Goal: Find specific page/section: Find specific page/section

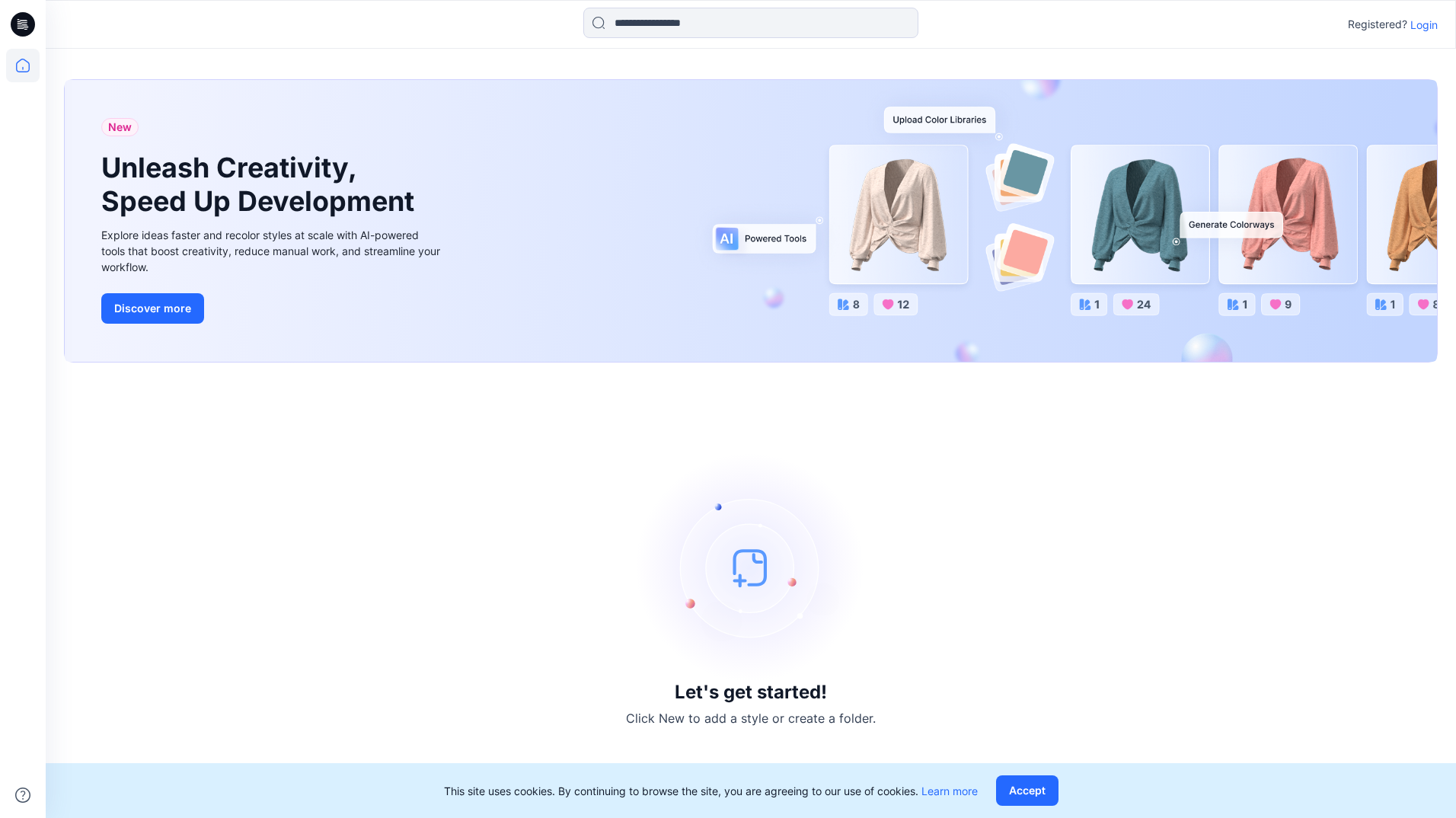
click at [1418, 28] on p "Login" at bounding box center [1423, 24] width 28 height 16
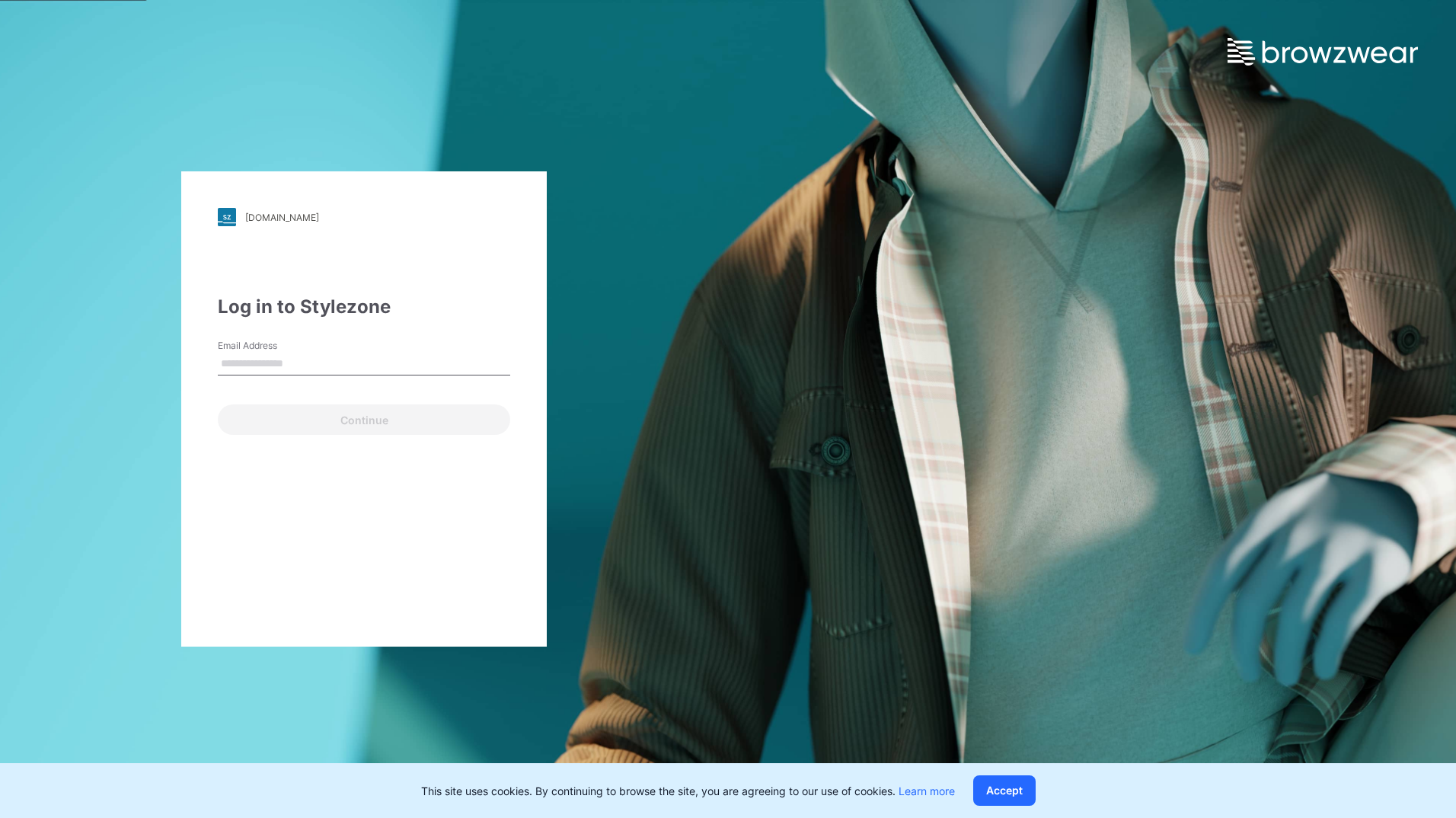
click at [297, 362] on input "Email Address" at bounding box center [364, 363] width 292 height 23
type input "**********"
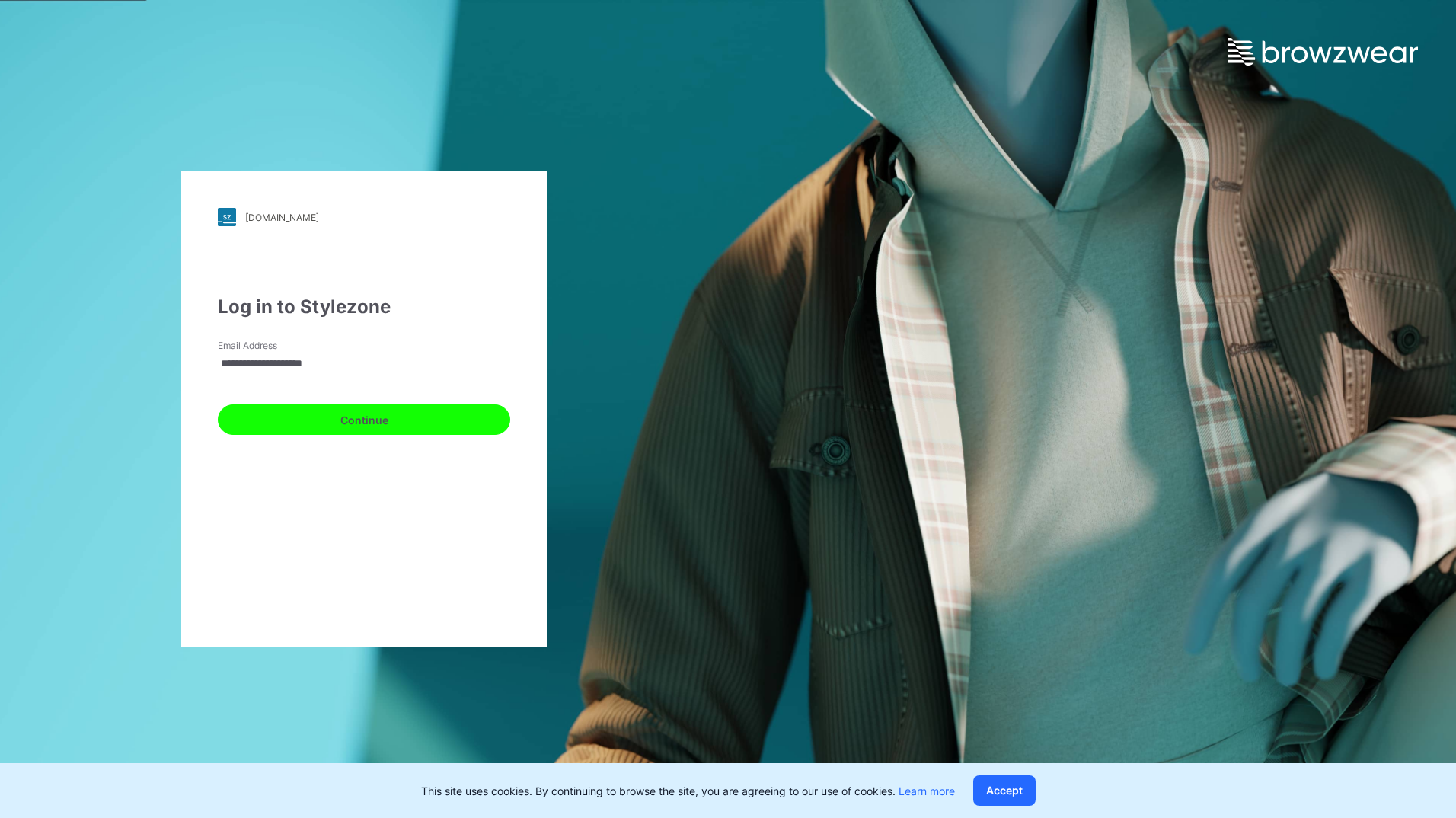
click at [332, 414] on button "Continue" at bounding box center [364, 419] width 292 height 30
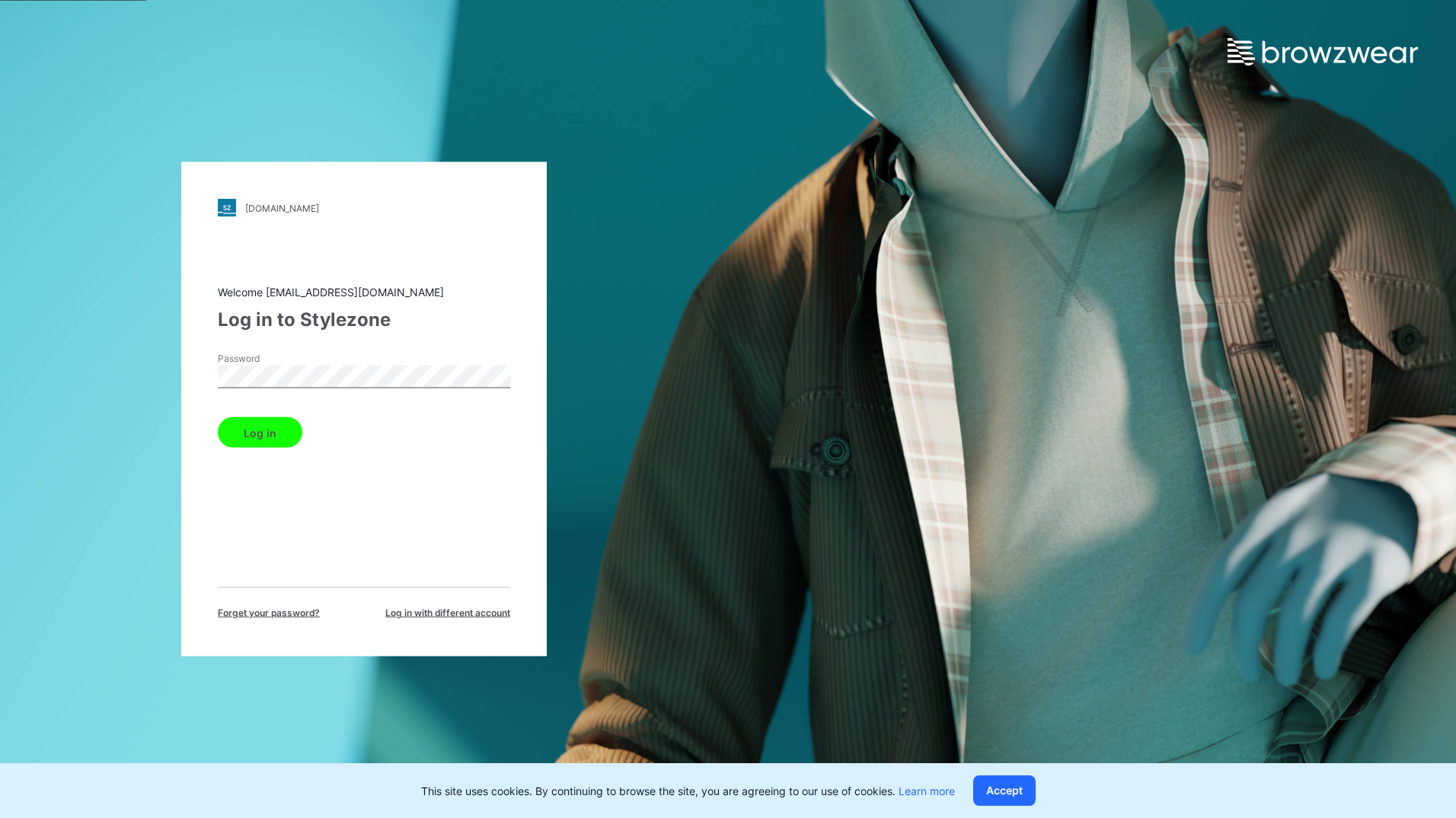
click at [237, 441] on button "Log in" at bounding box center [260, 433] width 84 height 30
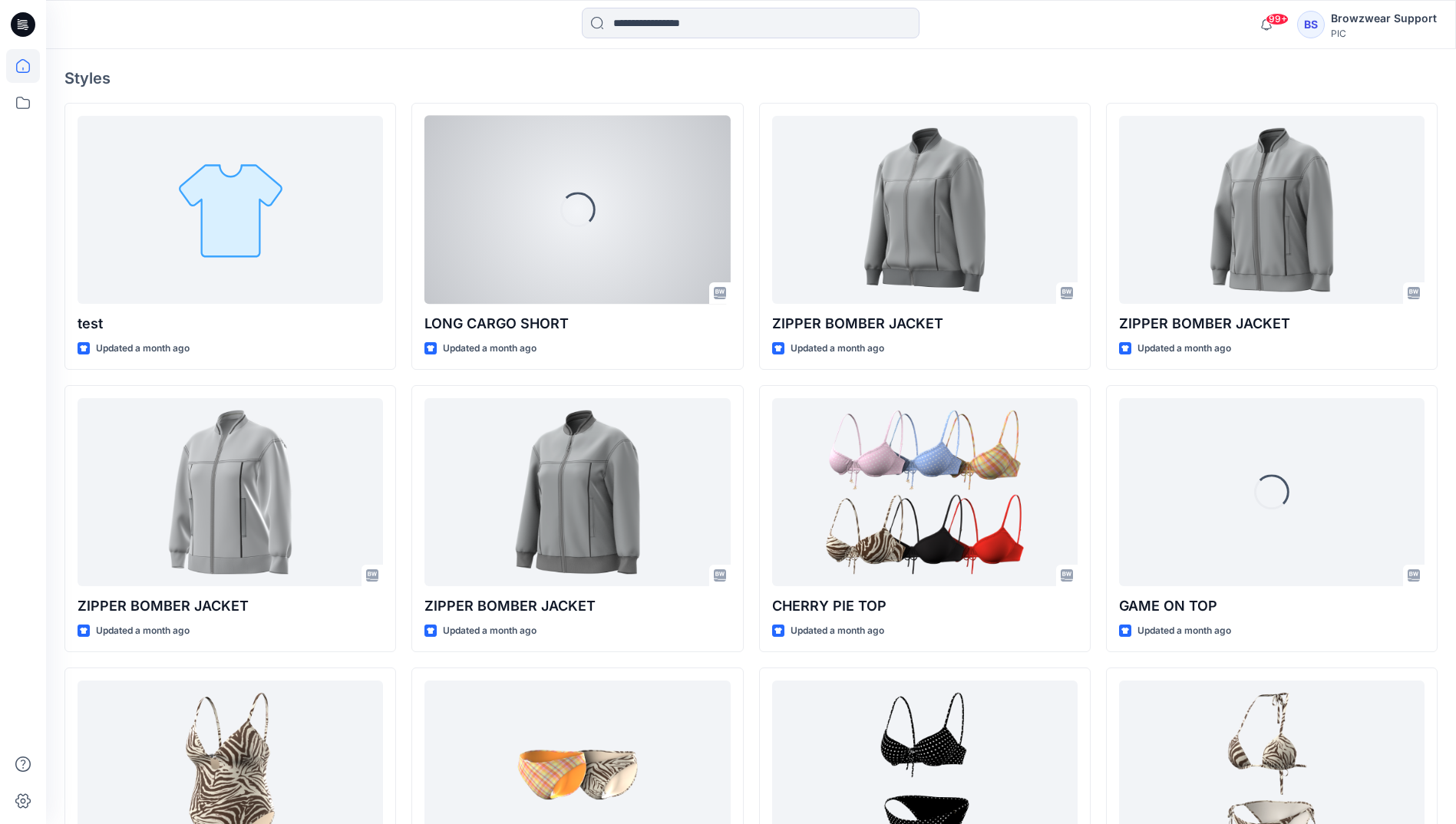
scroll to position [428, 0]
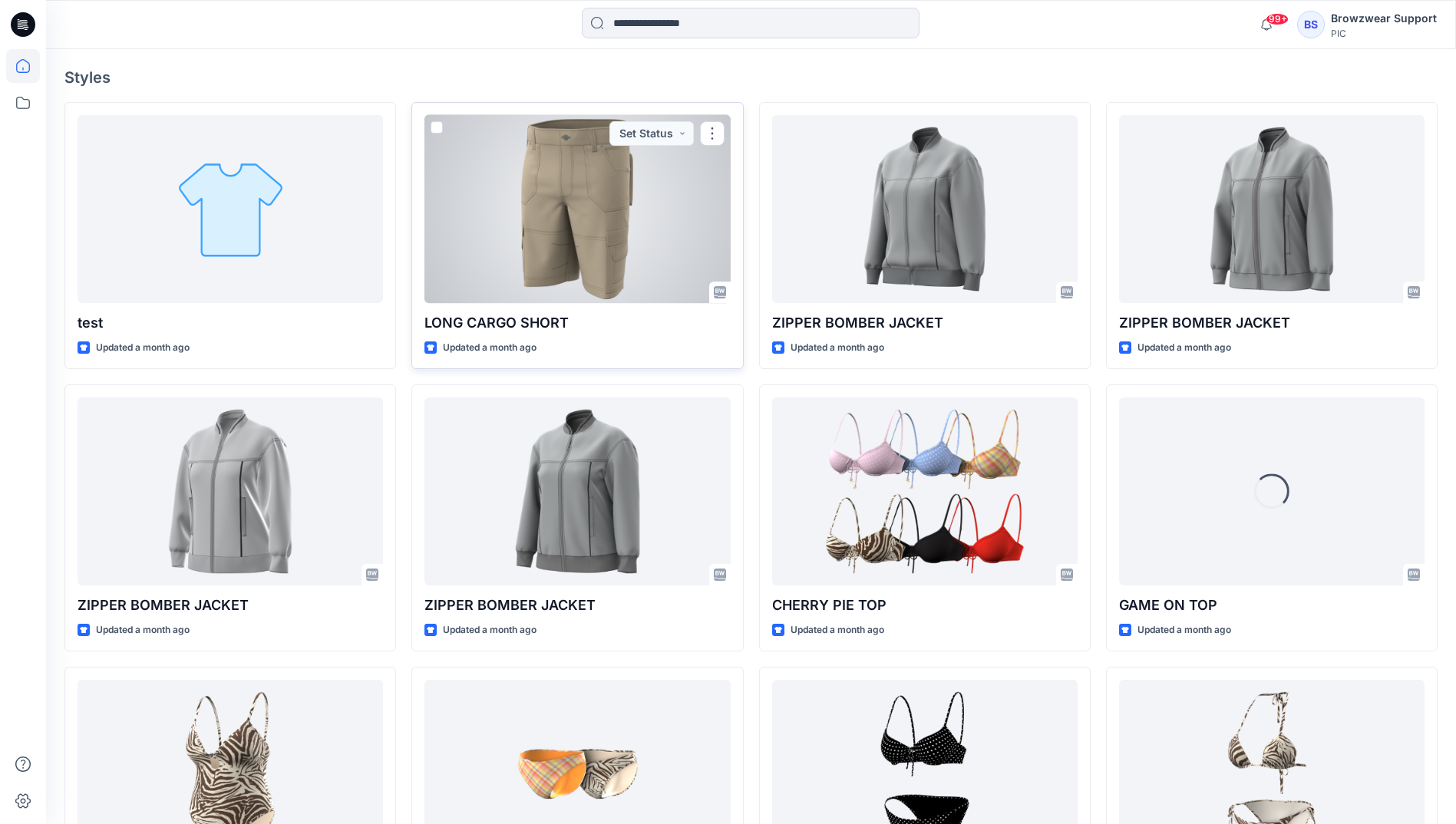
click at [593, 291] on div at bounding box center [577, 209] width 306 height 188
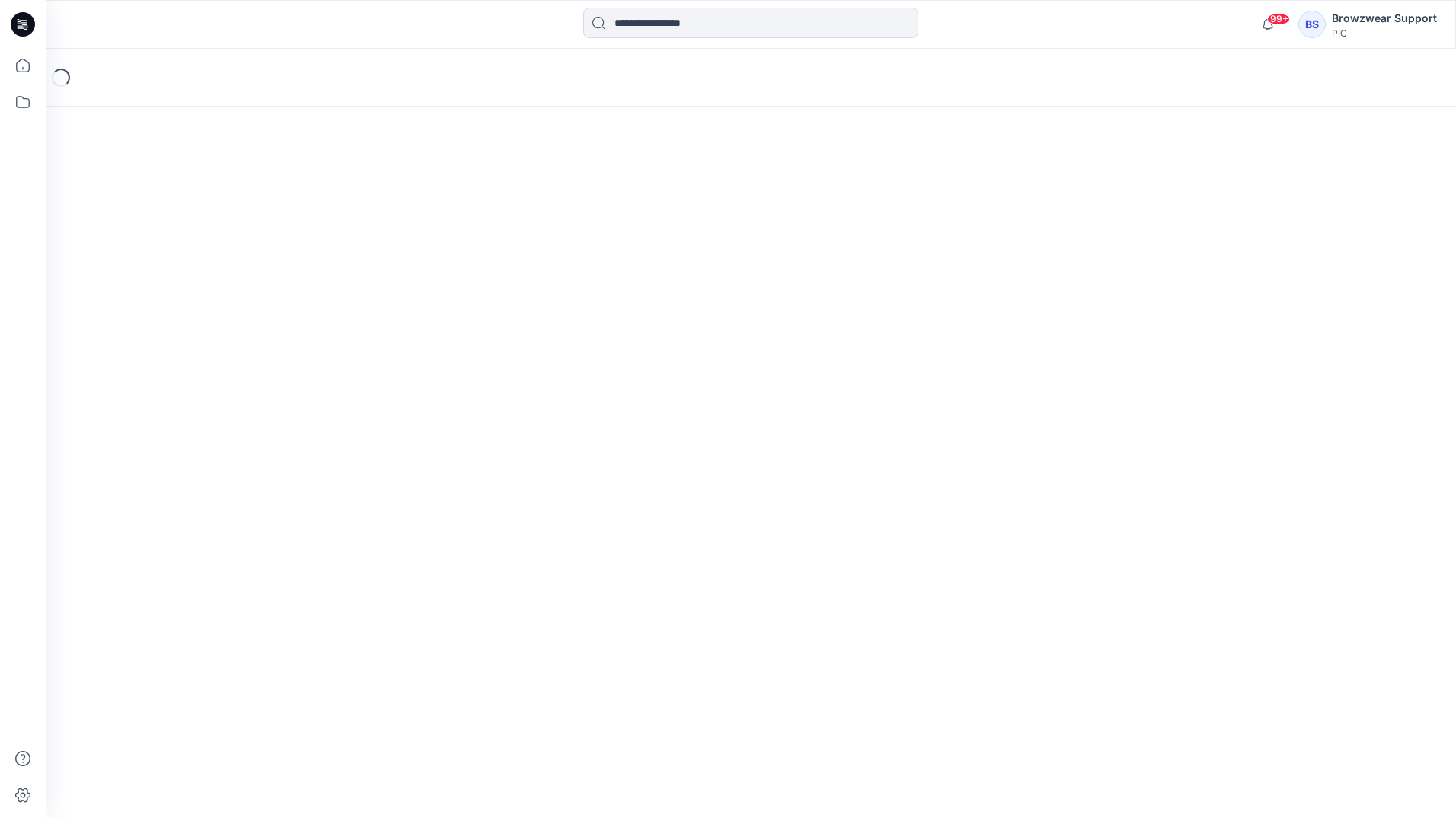
click at [588, 289] on div "Loading..." at bounding box center [751, 433] width 1410 height 770
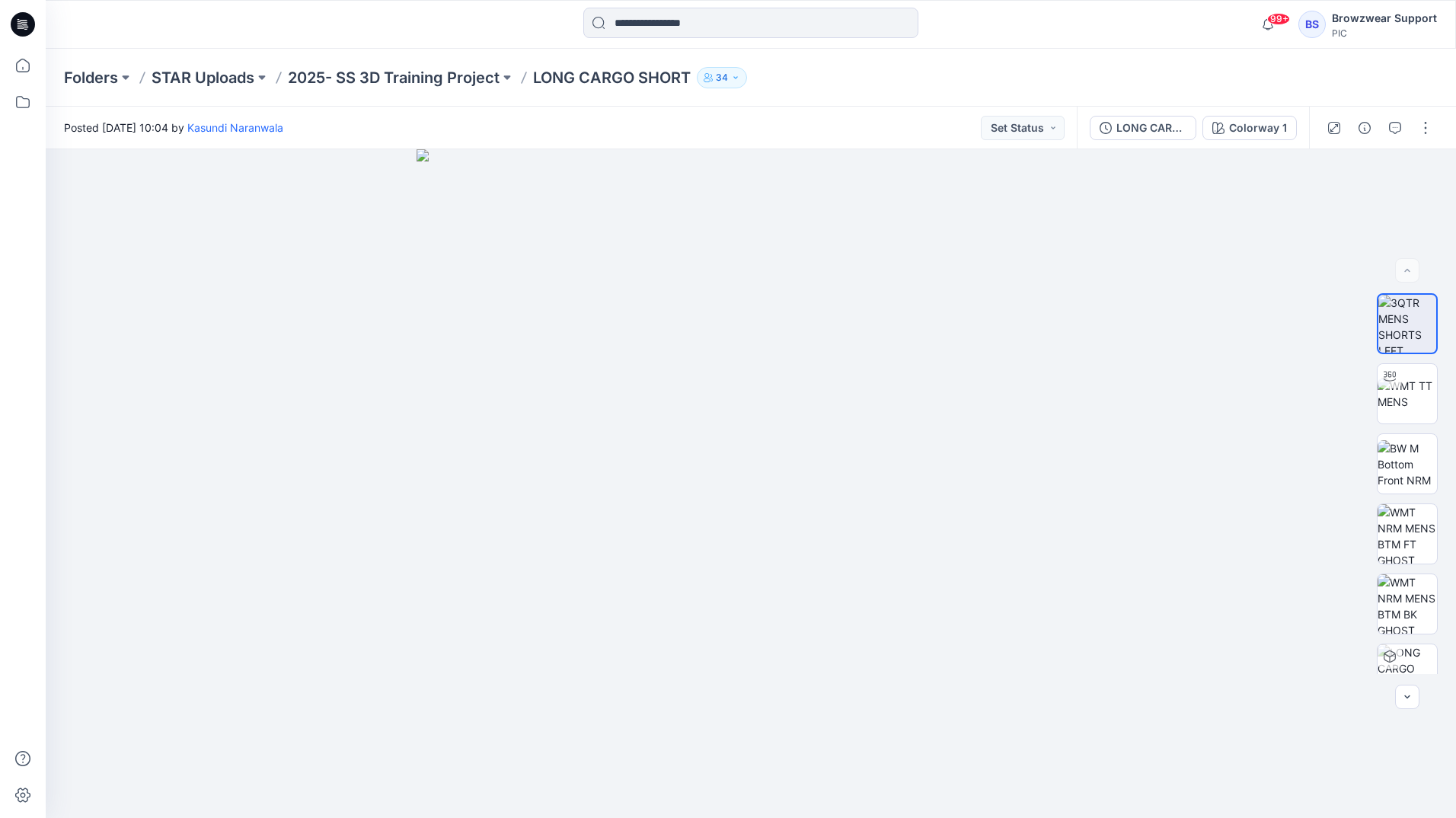
click at [1308, 33] on div "BS" at bounding box center [1311, 24] width 28 height 28
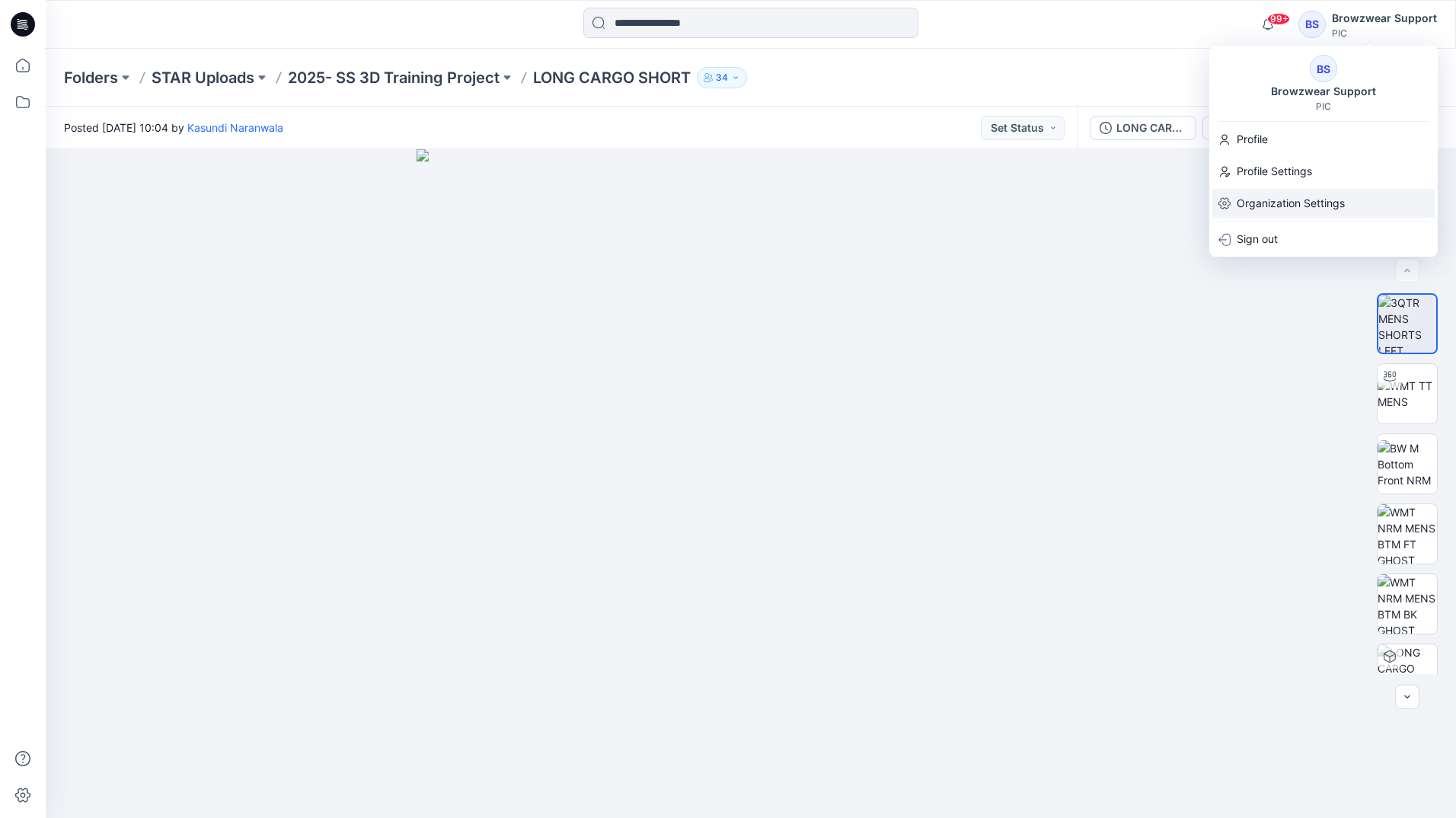
click at [1302, 202] on p "Organization Settings" at bounding box center [1291, 203] width 108 height 29
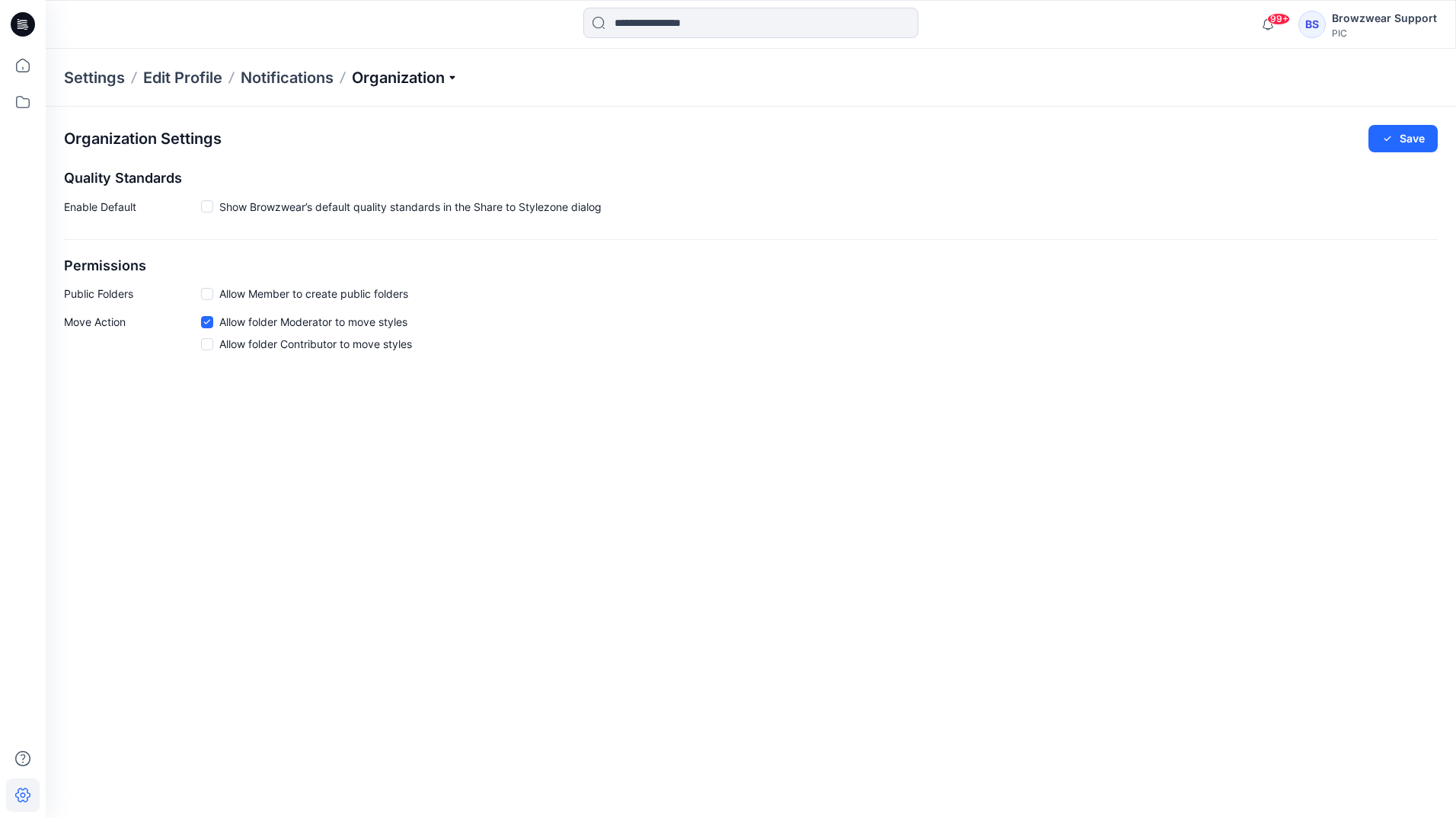
click at [442, 85] on p "Organization" at bounding box center [405, 78] width 107 height 22
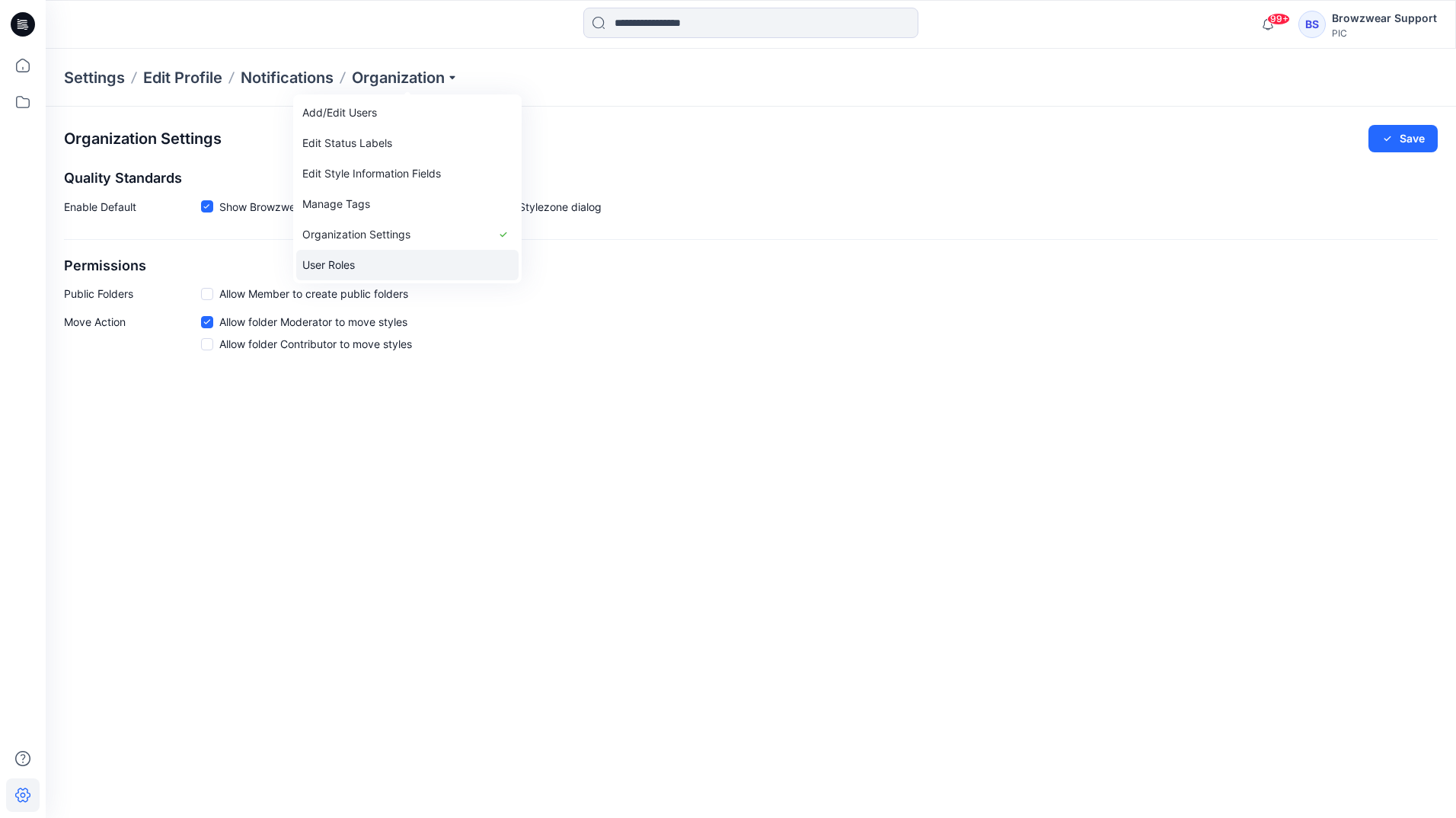
click at [394, 258] on link "User Roles" at bounding box center [408, 265] width 222 height 30
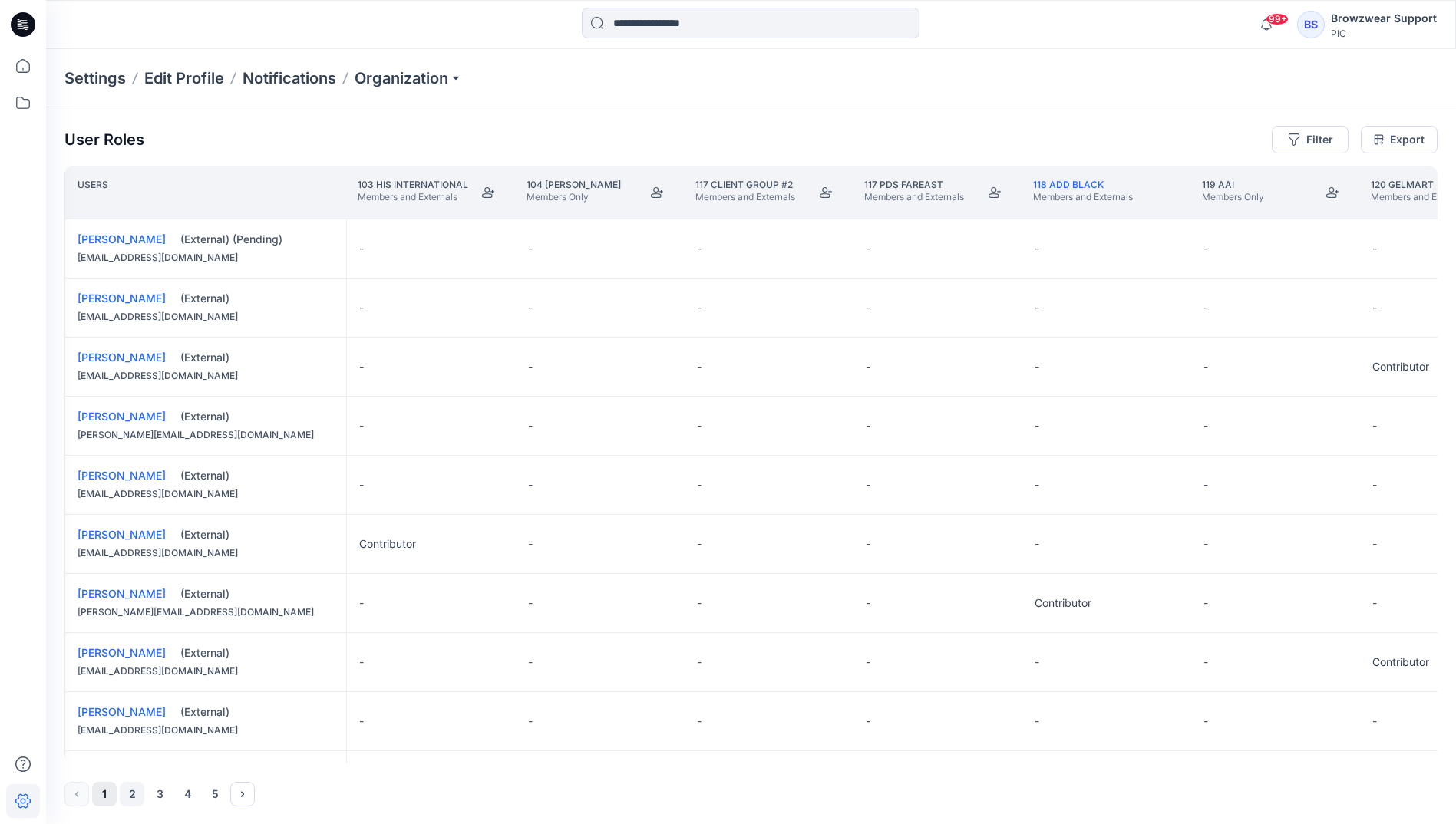
click at [131, 793] on button "2" at bounding box center [131, 794] width 24 height 24
click at [156, 792] on button "3" at bounding box center [159, 794] width 24 height 24
click at [188, 792] on button "4" at bounding box center [187, 794] width 24 height 24
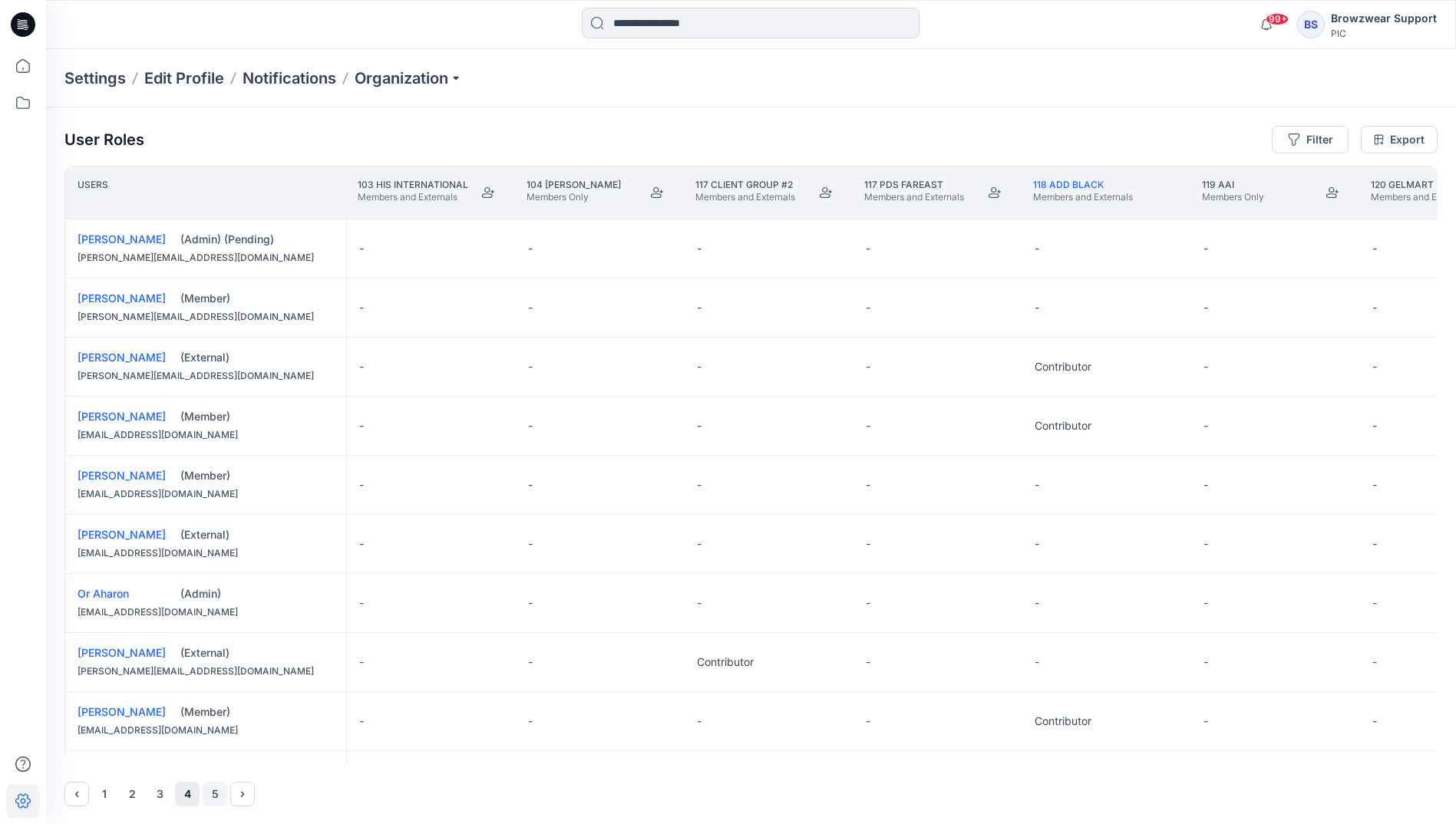
click at [211, 795] on button "5" at bounding box center [215, 794] width 24 height 24
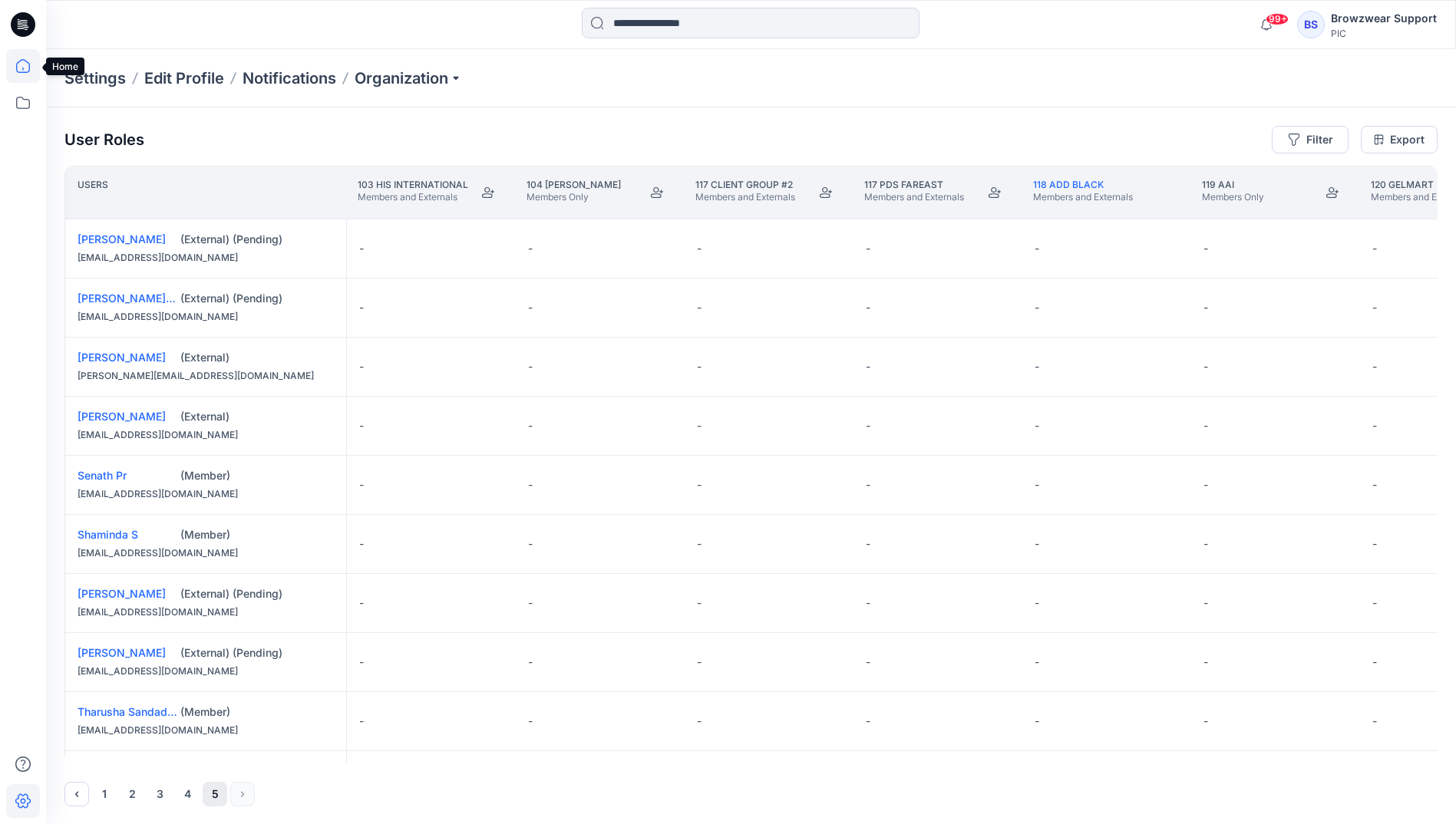
click at [13, 58] on icon at bounding box center [23, 66] width 34 height 34
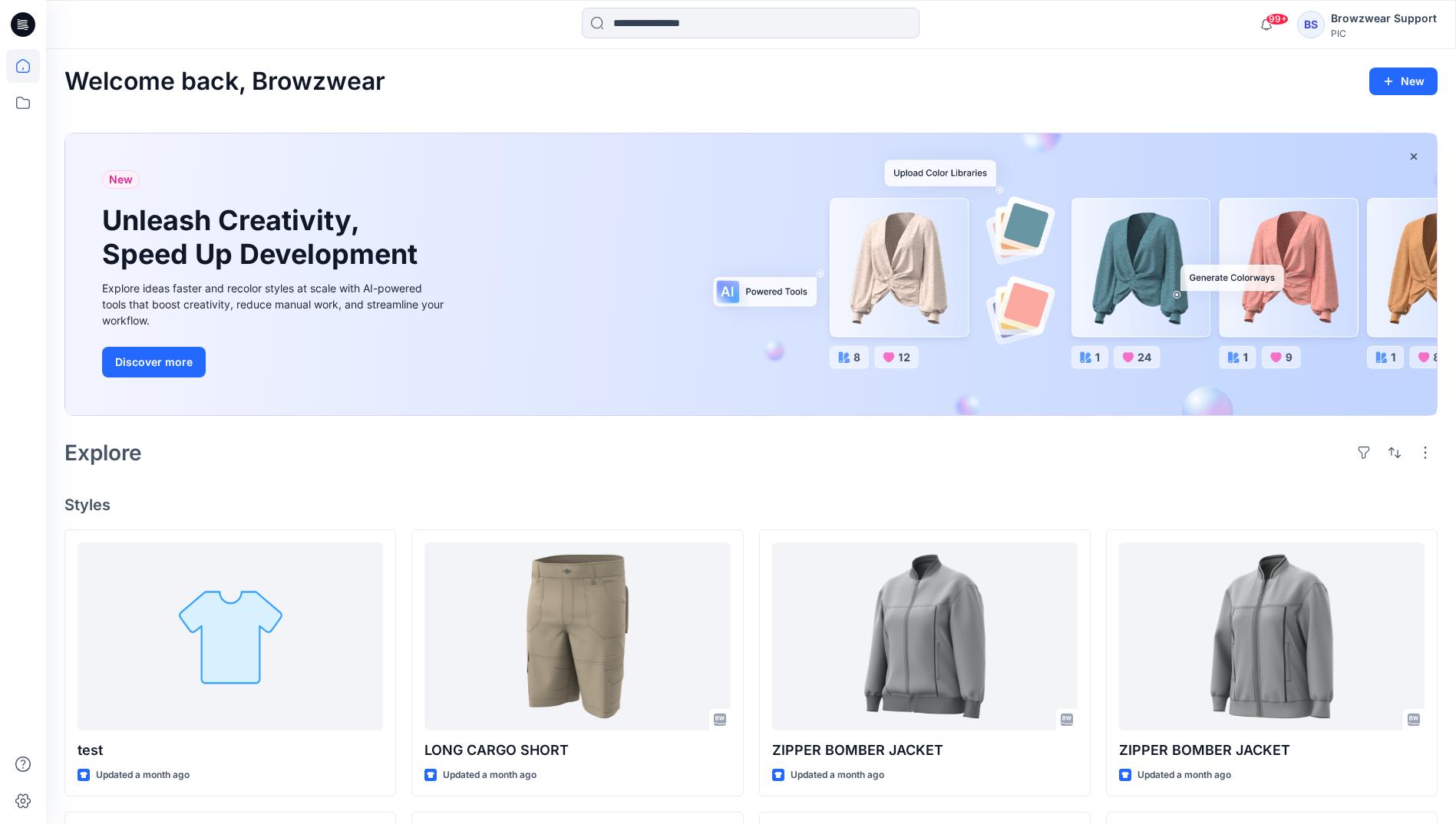
click at [1308, 39] on div "BS" at bounding box center [1311, 24] width 28 height 28
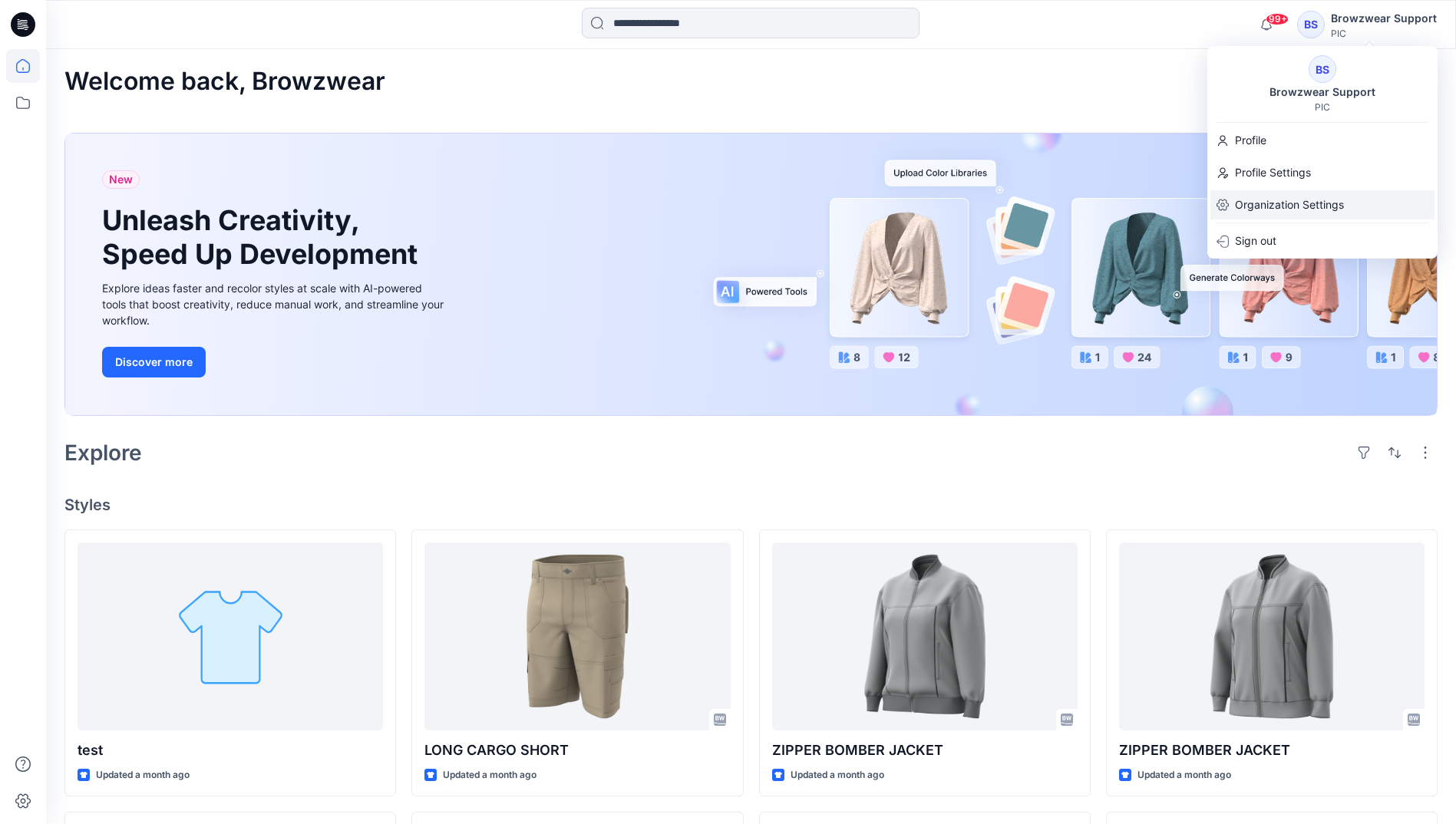
click at [1325, 209] on p "Organization Settings" at bounding box center [1289, 205] width 109 height 29
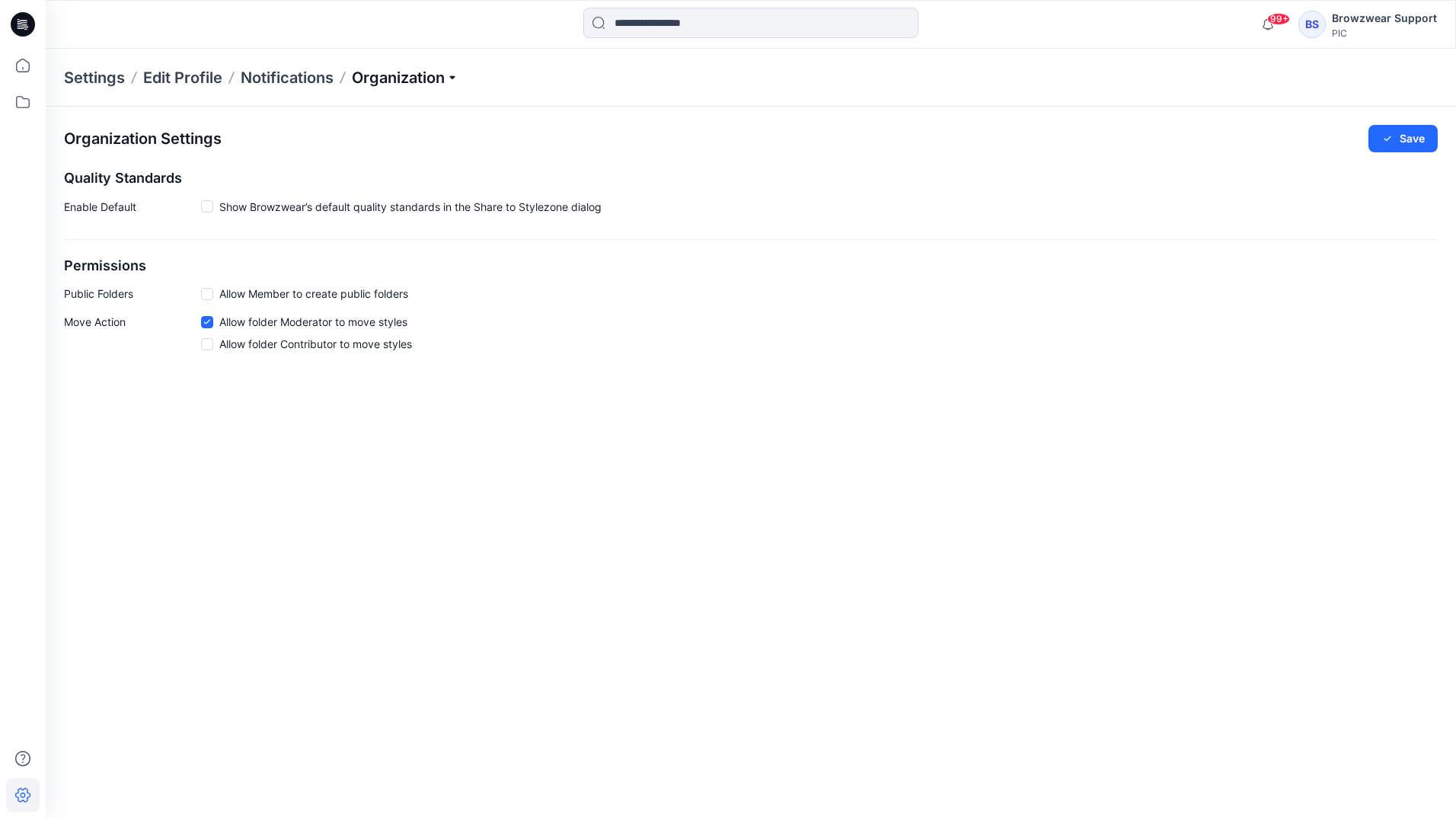
click at [454, 77] on p "Organization" at bounding box center [405, 78] width 107 height 22
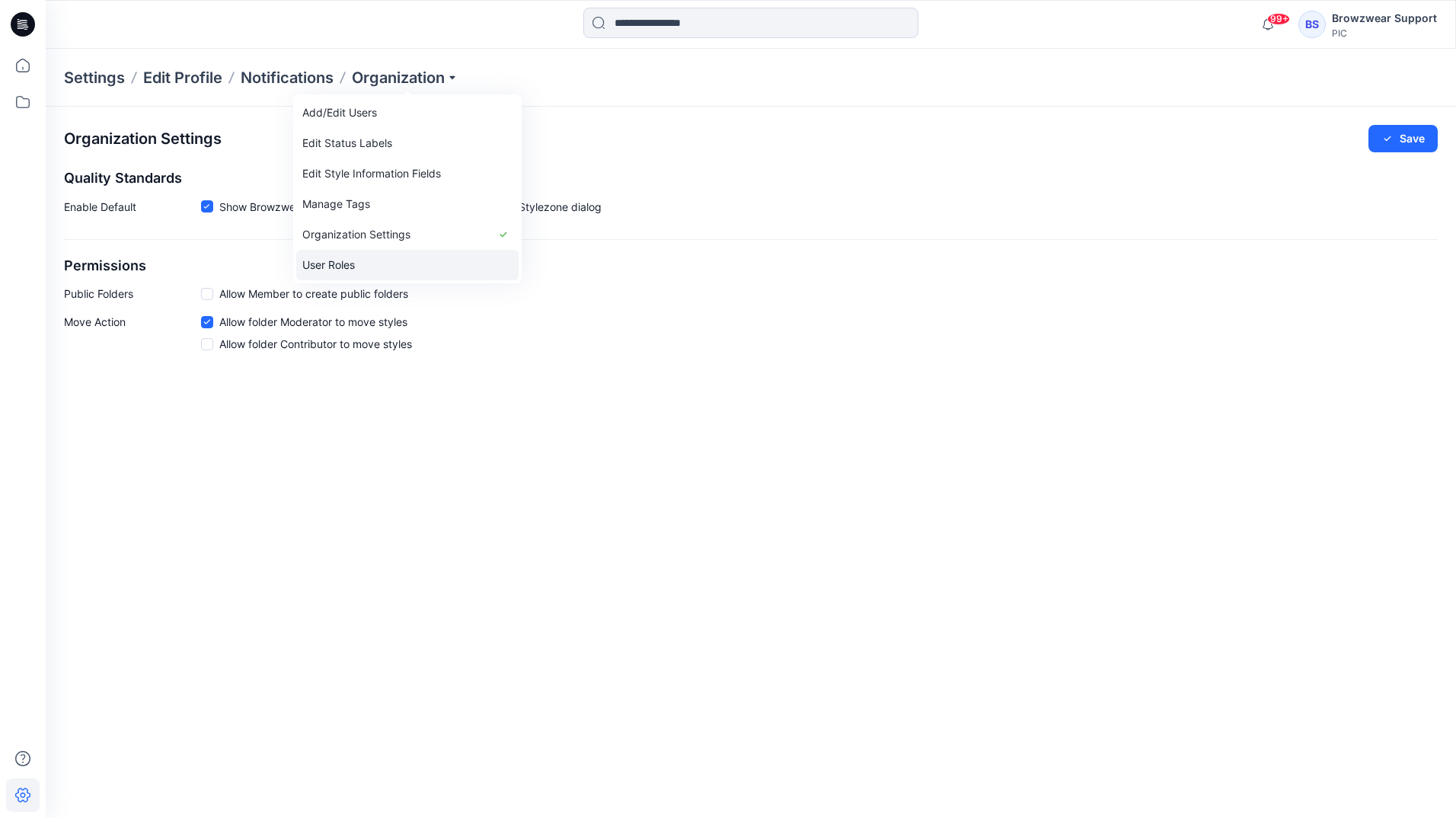
click at [386, 271] on link "User Roles" at bounding box center [408, 265] width 222 height 30
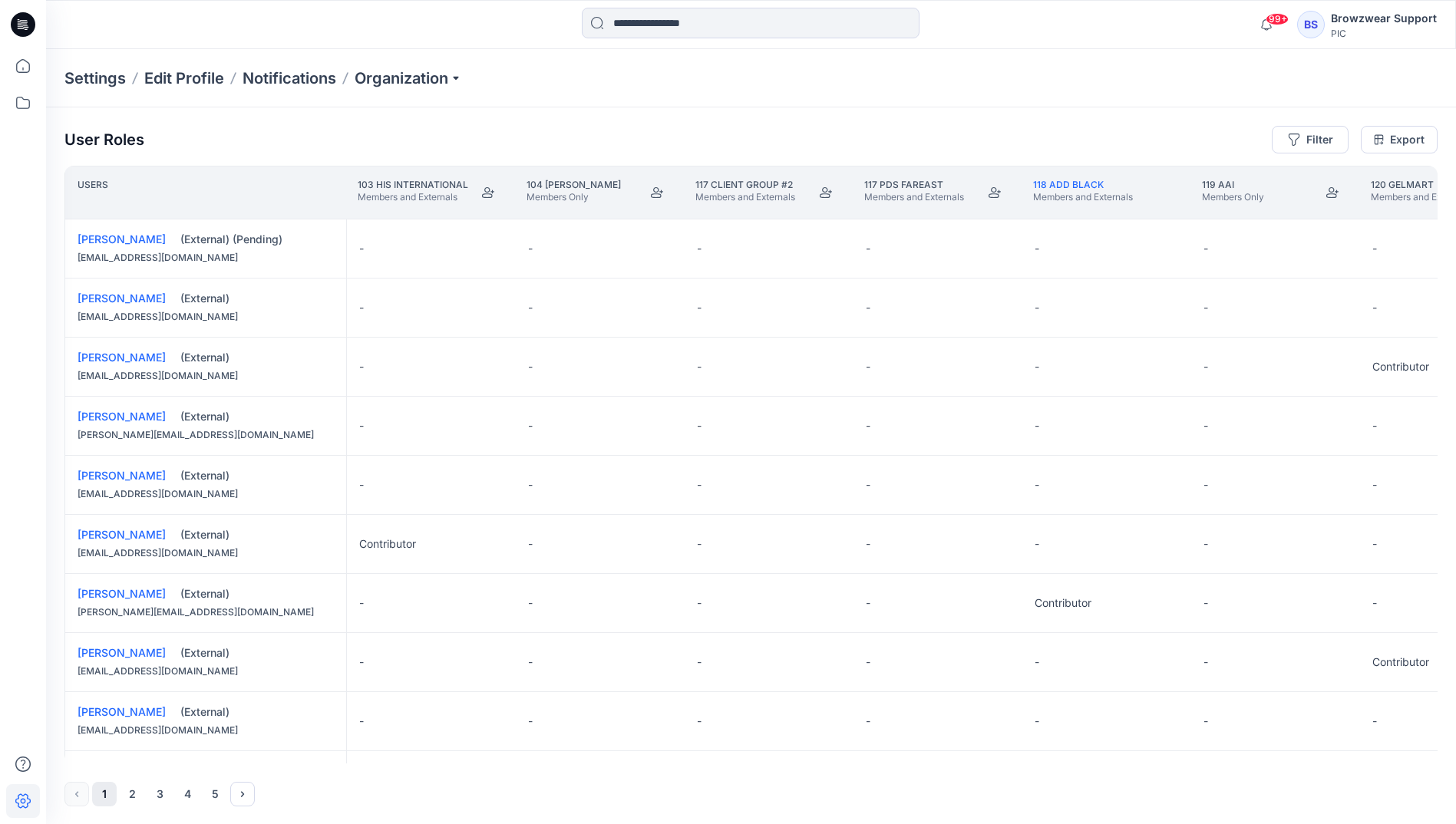
click at [494, 195] on button "Join" at bounding box center [488, 192] width 28 height 28
click at [661, 189] on icon "Join" at bounding box center [657, 193] width 13 height 13
click at [824, 184] on button "Join" at bounding box center [826, 192] width 28 height 28
click at [994, 187] on icon "Join" at bounding box center [995, 193] width 13 height 13
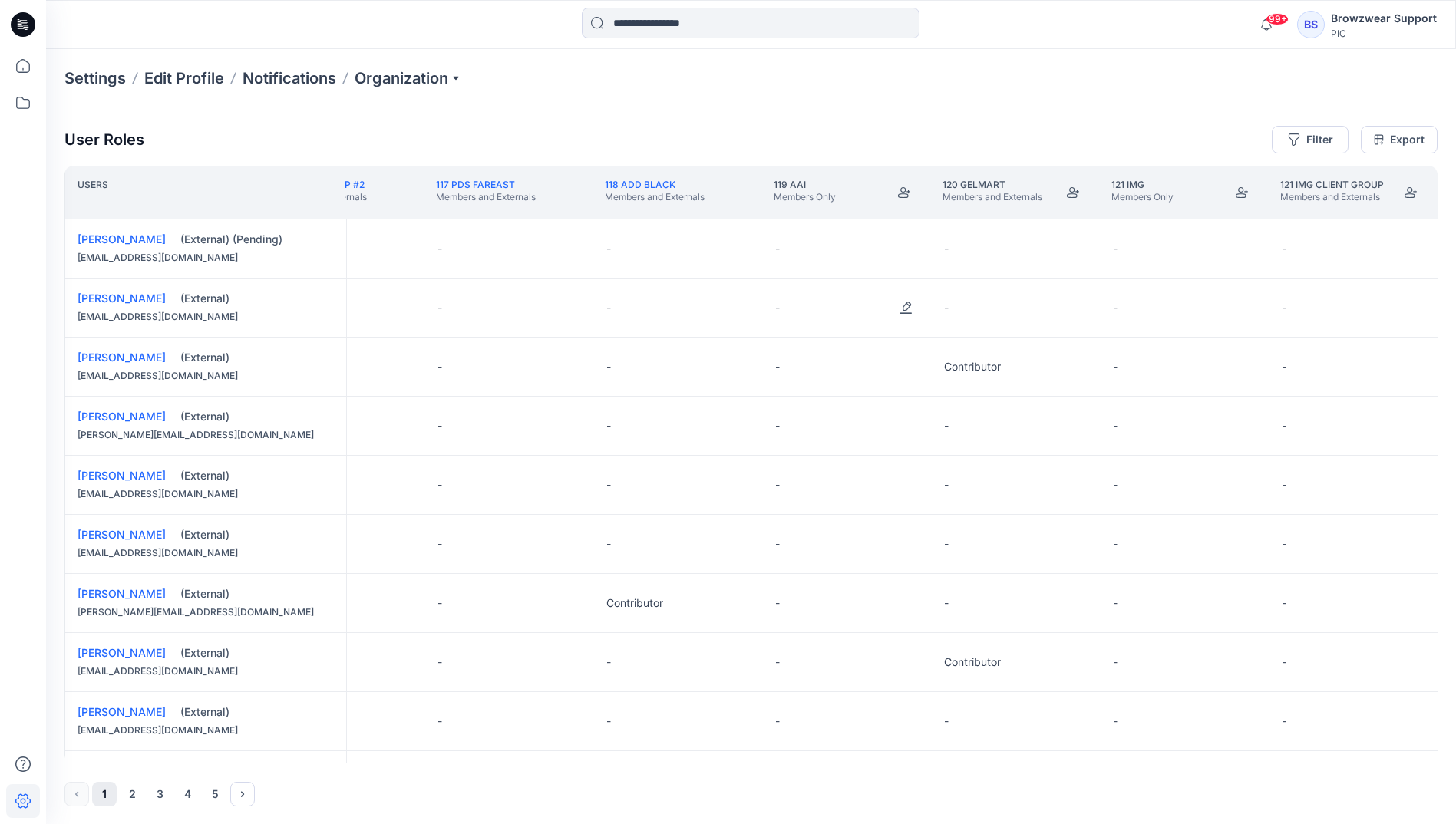
scroll to position [0, 598]
click at [905, 188] on icon "Join" at bounding box center [904, 193] width 13 height 13
click at [1074, 198] on icon "Join" at bounding box center [1072, 192] width 13 height 11
click at [714, 190] on button "Join" at bounding box center [722, 192] width 28 height 28
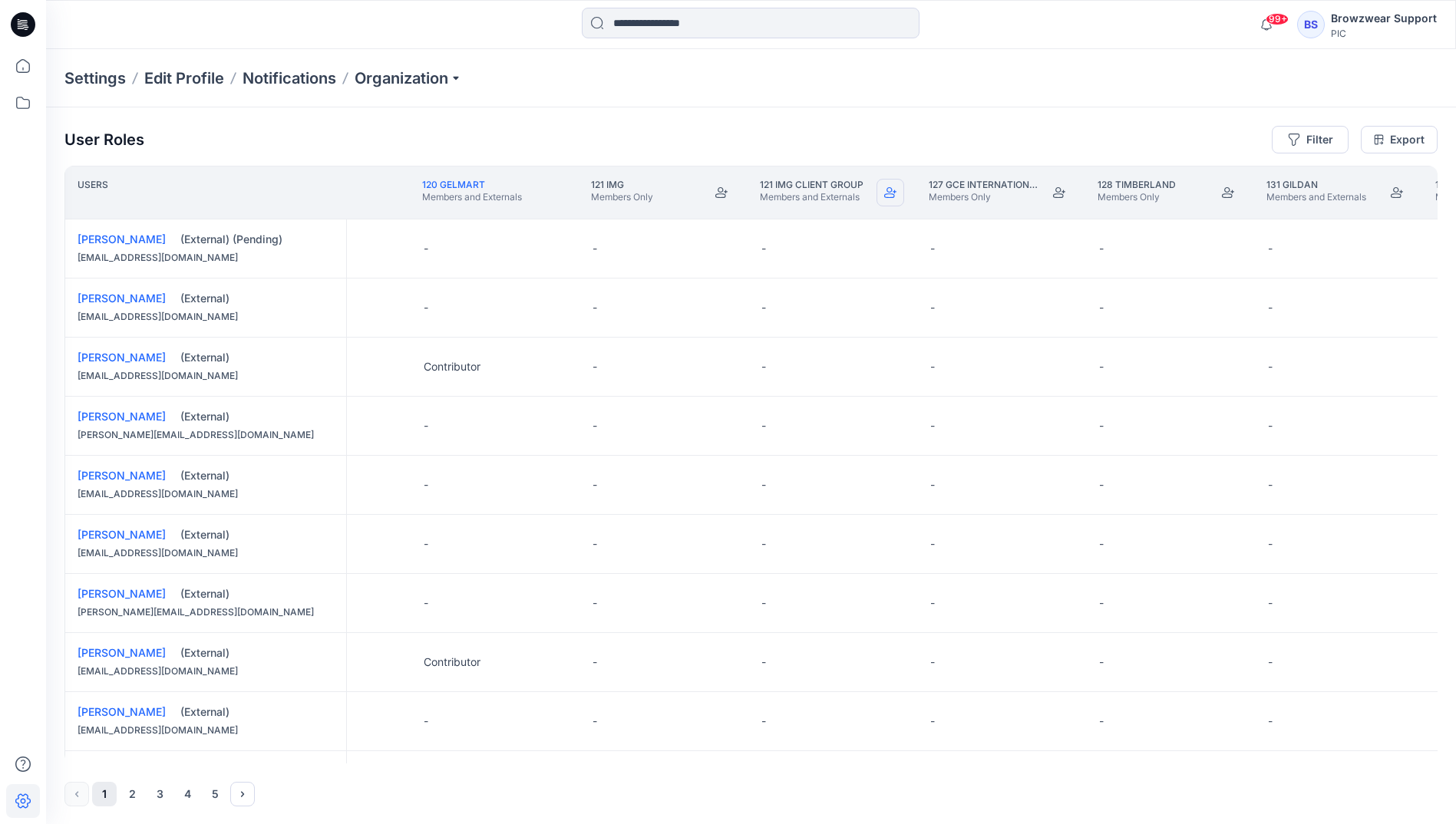
click at [896, 194] on icon "Join" at bounding box center [890, 193] width 13 height 13
click at [1069, 193] on button "Join" at bounding box center [1059, 192] width 28 height 28
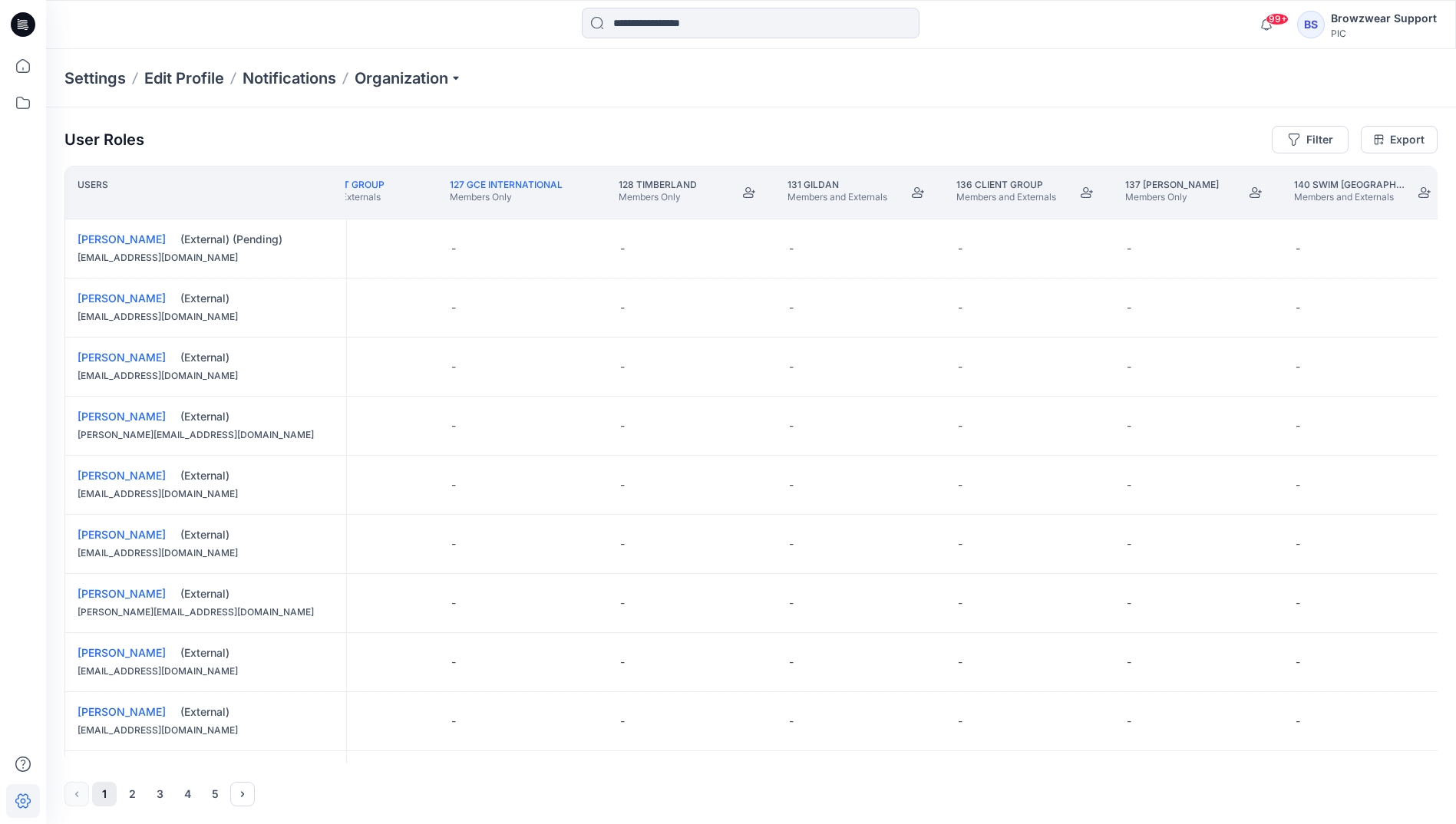
scroll to position [0, 1597]
click at [746, 194] on icon "Join" at bounding box center [749, 192] width 13 height 11
click at [918, 189] on icon "Join" at bounding box center [917, 192] width 13 height 11
click at [1080, 182] on button "Join" at bounding box center [1086, 192] width 28 height 28
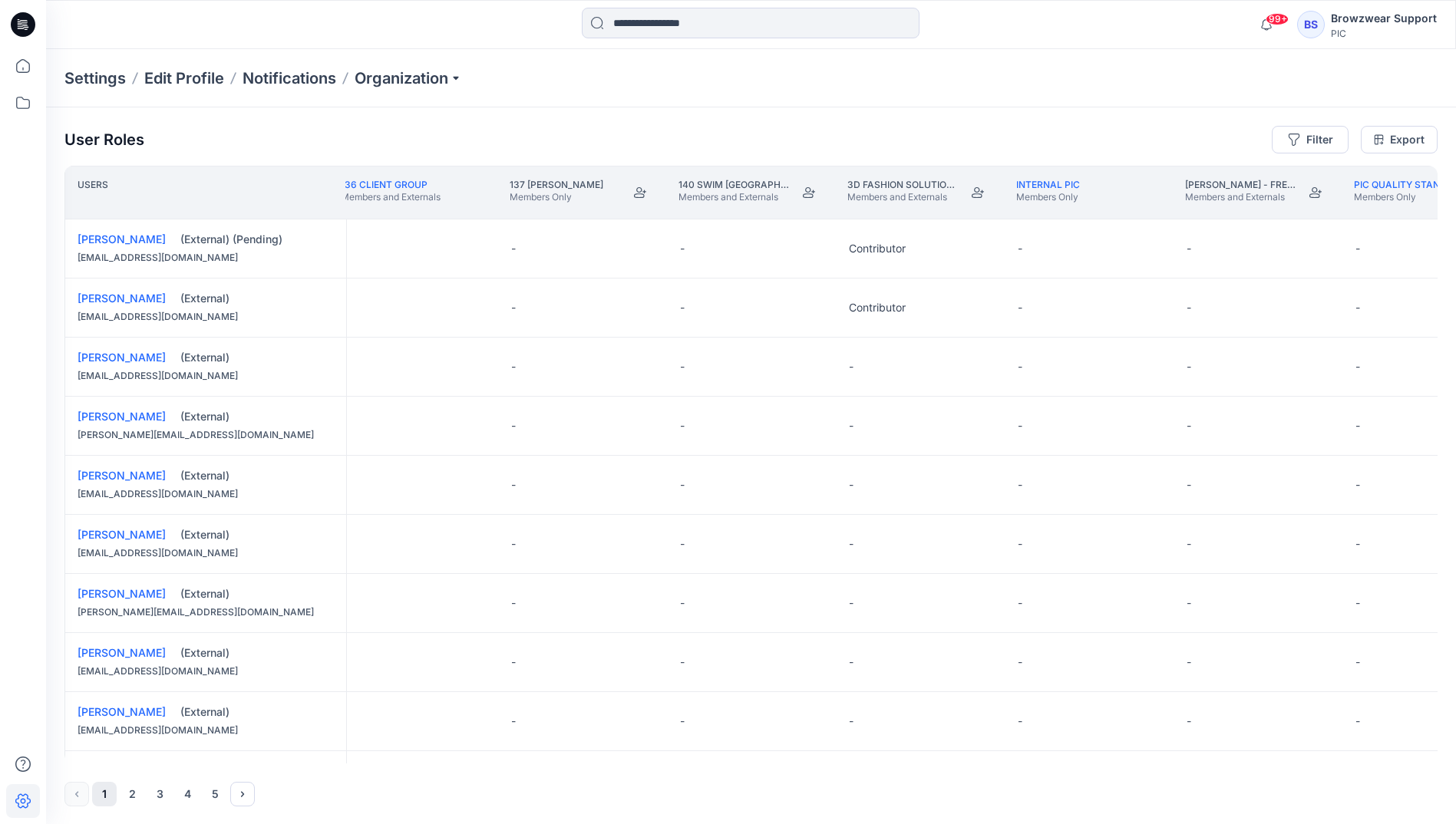
scroll to position [0, 2067]
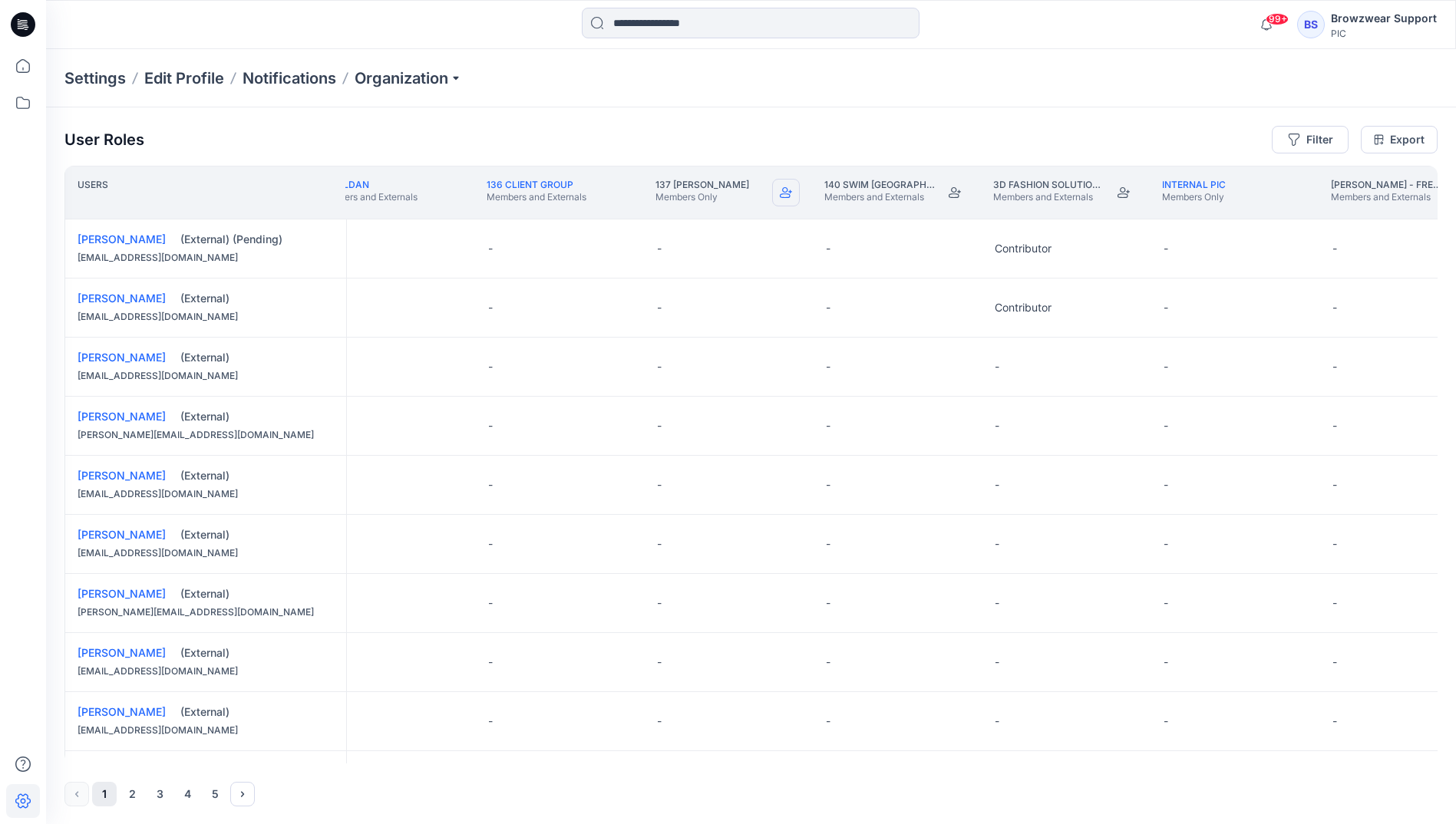
click at [780, 202] on button "Join" at bounding box center [786, 192] width 28 height 28
click at [947, 193] on button "Join" at bounding box center [955, 192] width 28 height 28
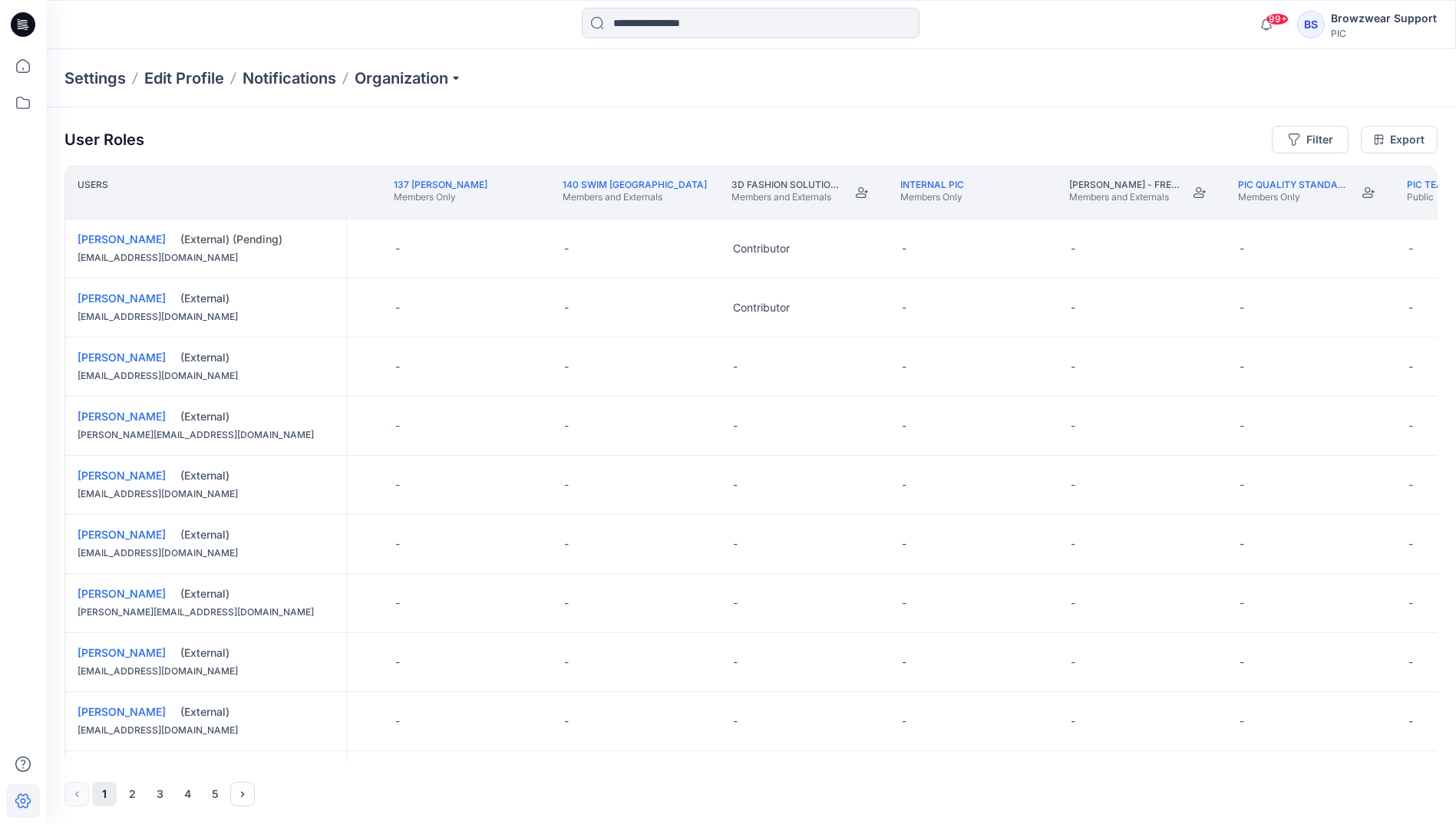
scroll to position [0, 2332]
click at [859, 196] on icon "Join" at bounding box center [859, 193] width 13 height 13
click at [1195, 190] on icon "Join" at bounding box center [1197, 193] width 13 height 13
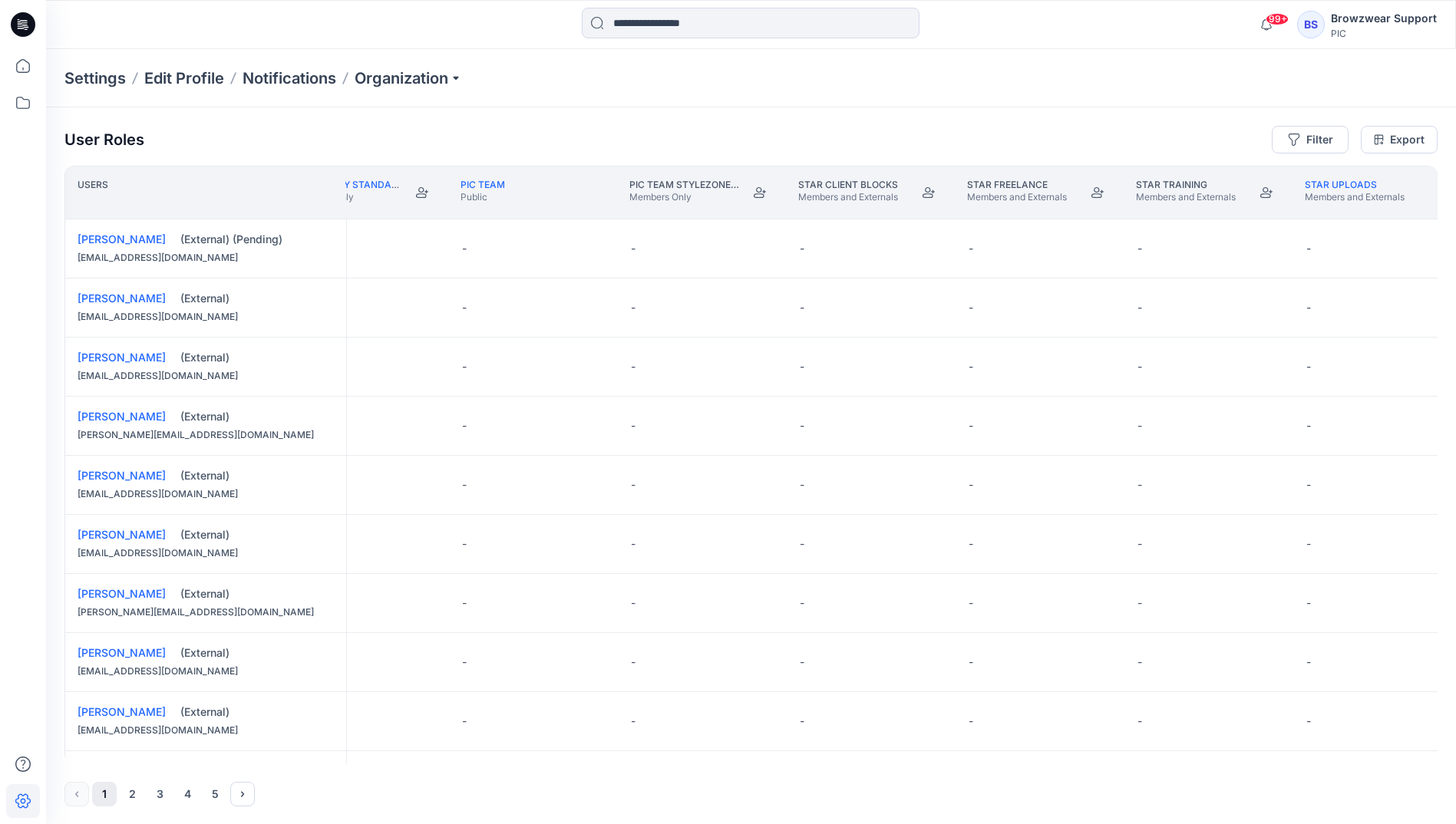
scroll to position [0, 3276]
click at [759, 189] on icon "Join" at bounding box center [759, 193] width 13 height 13
click at [1095, 196] on icon "Join" at bounding box center [1096, 193] width 13 height 13
click at [1261, 192] on icon "Join" at bounding box center [1266, 193] width 13 height 13
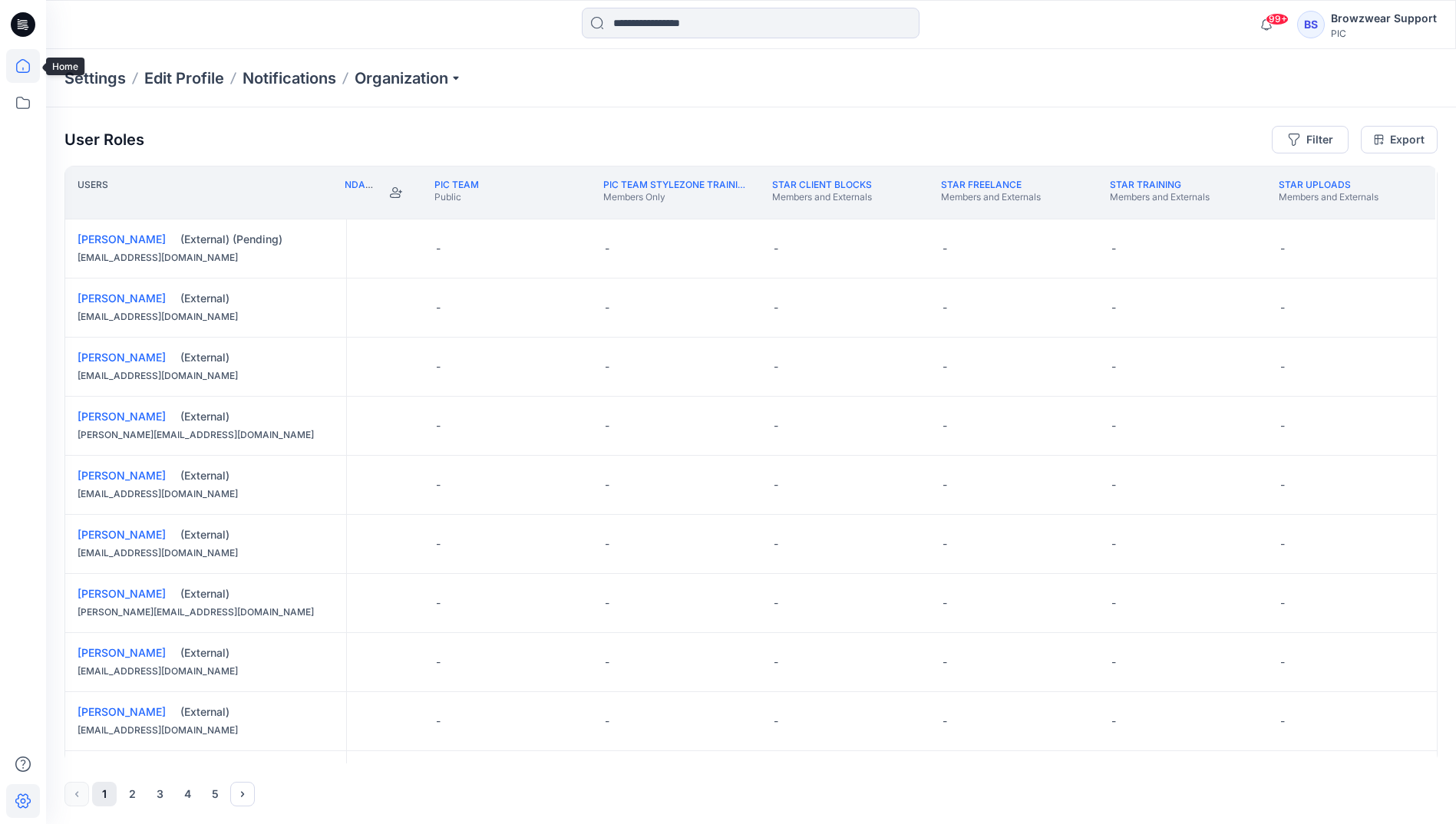
click at [35, 66] on icon at bounding box center [23, 66] width 34 height 34
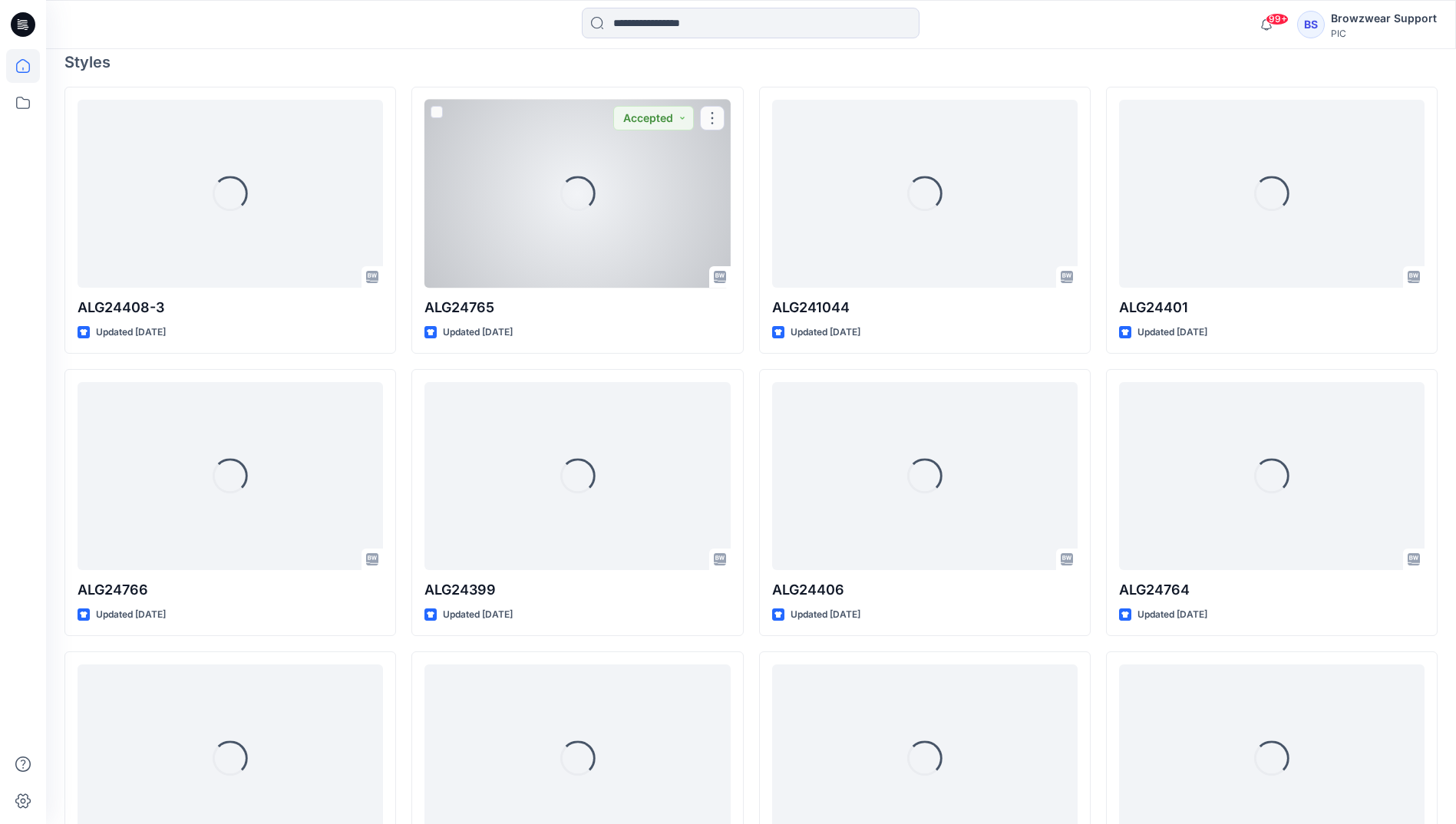
scroll to position [447, 0]
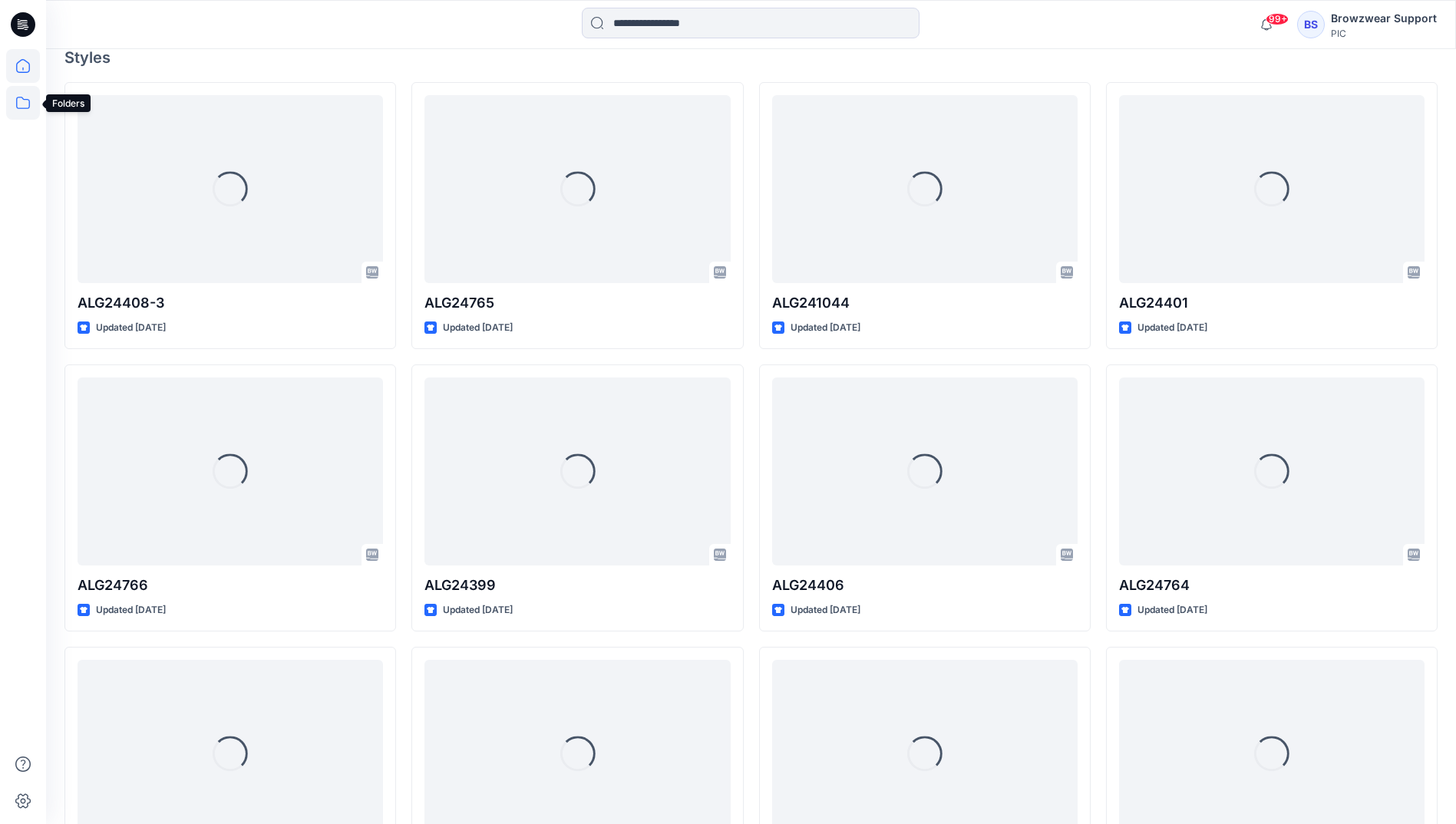
click at [24, 119] on icon at bounding box center [23, 103] width 34 height 34
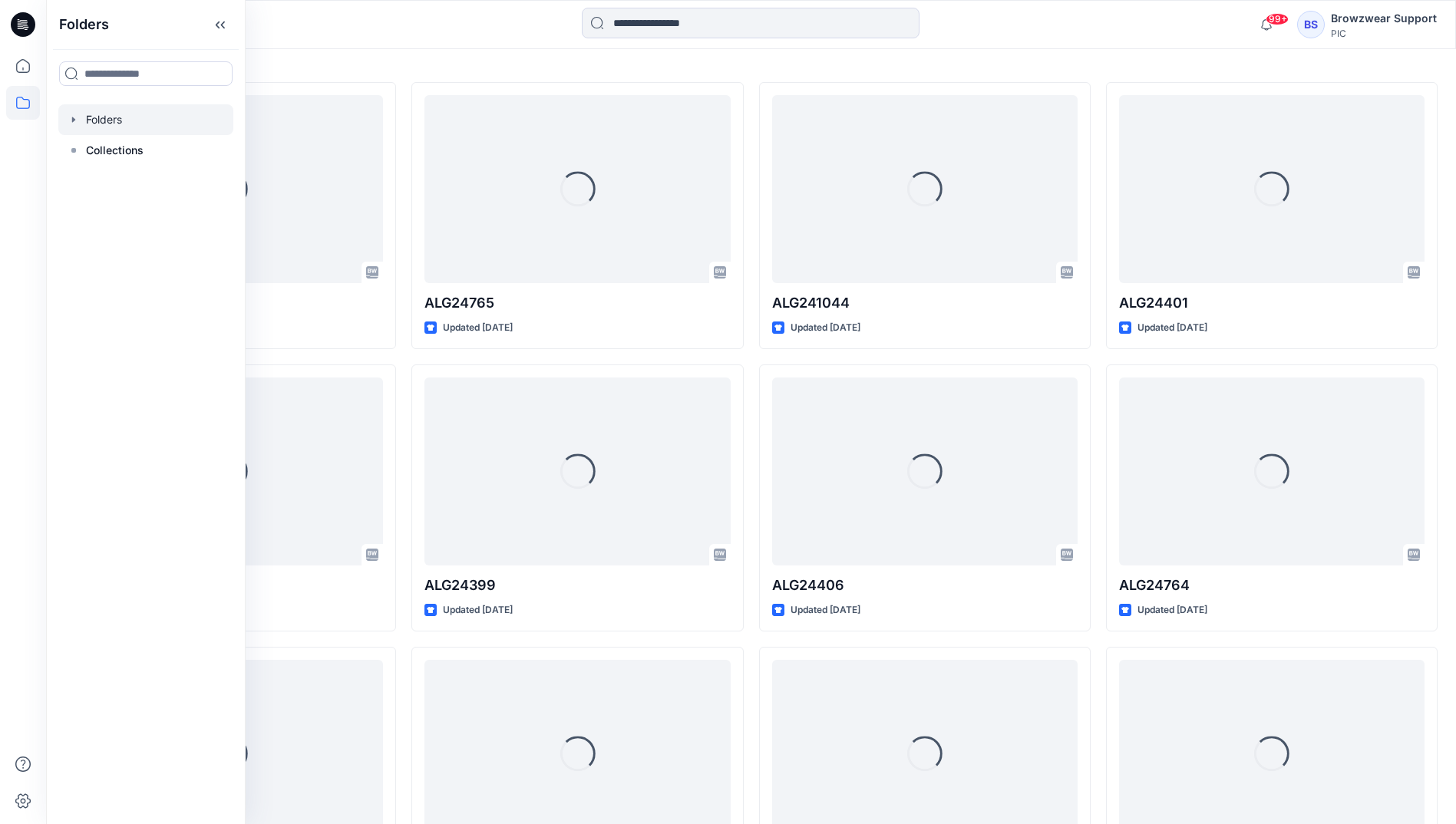
click at [96, 120] on div at bounding box center [146, 120] width 175 height 30
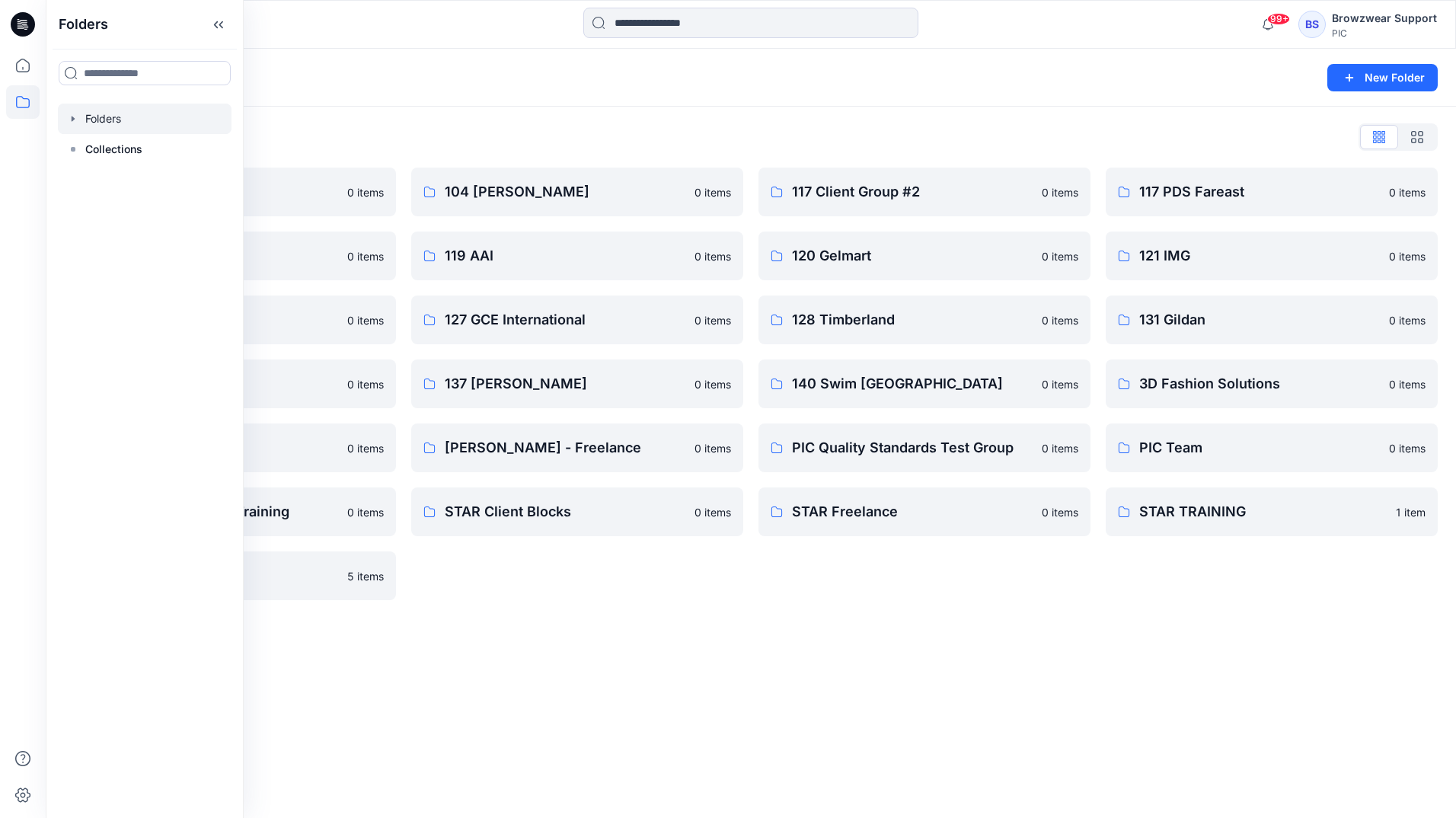
click at [925, 694] on div "Folders New Folder Folders List 103 HIS International 0 items 118 Add Black 0 i…" at bounding box center [751, 433] width 1410 height 770
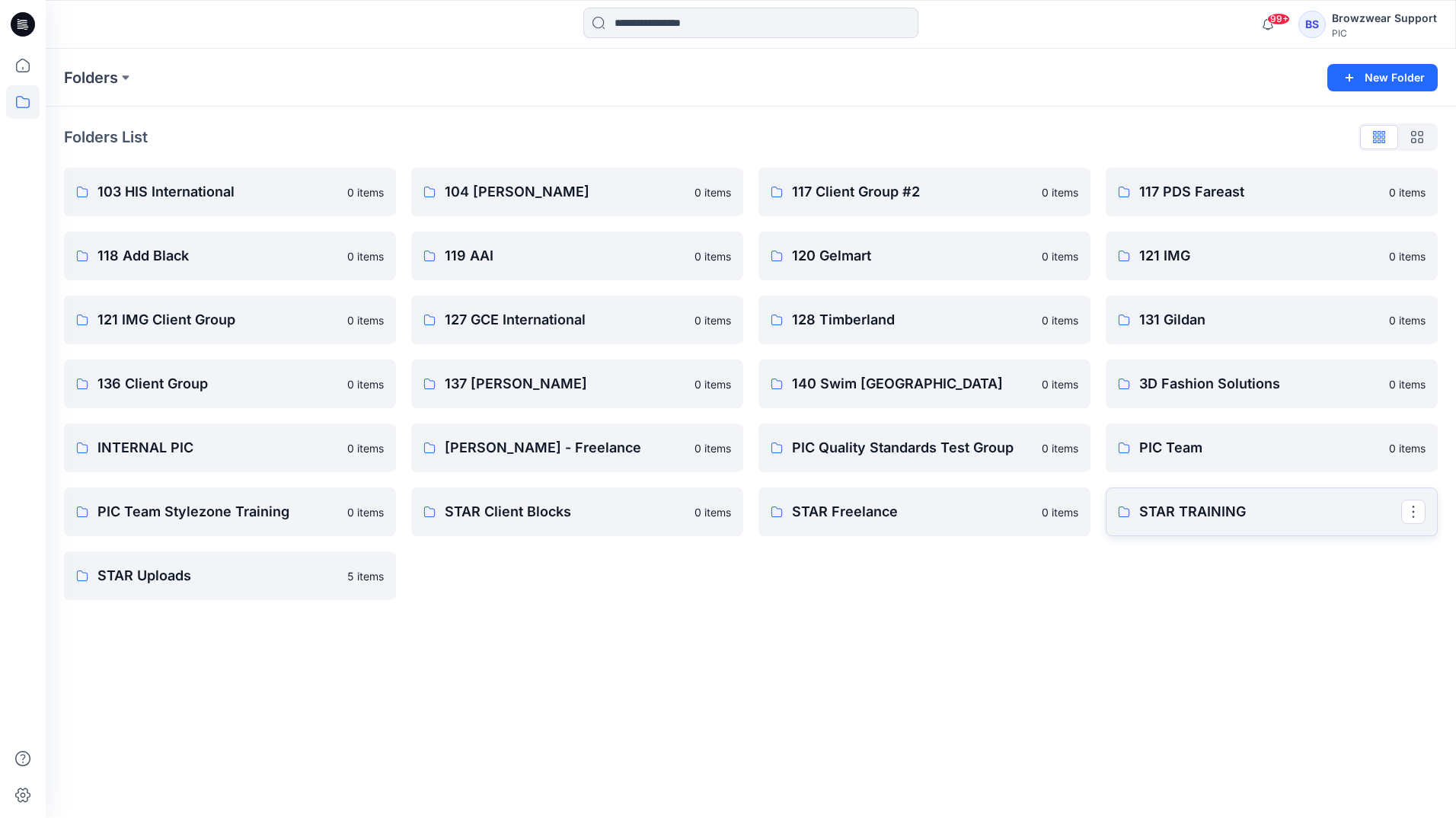
click at [1199, 518] on p "STAR TRAINING" at bounding box center [1271, 512] width 262 height 22
